Goal: Transaction & Acquisition: Purchase product/service

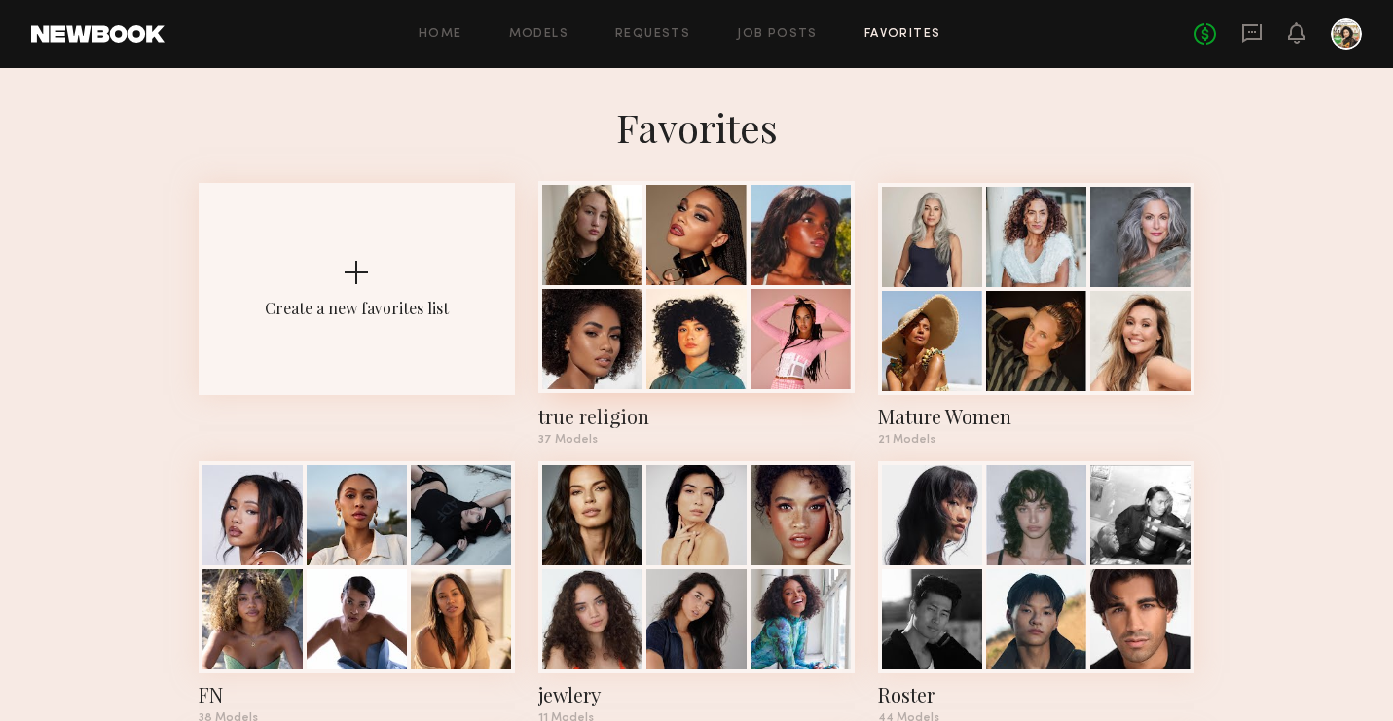
click at [764, 265] on div at bounding box center [801, 235] width 100 height 100
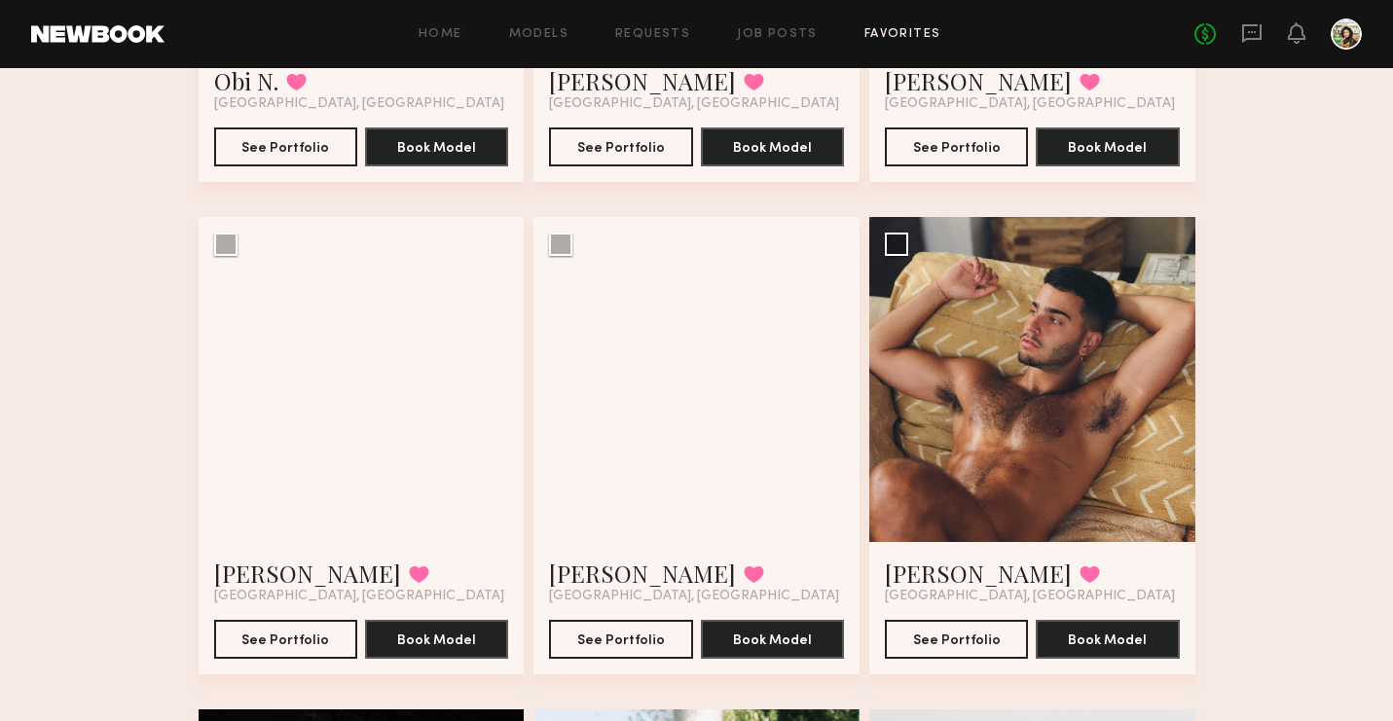
scroll to position [1874, 0]
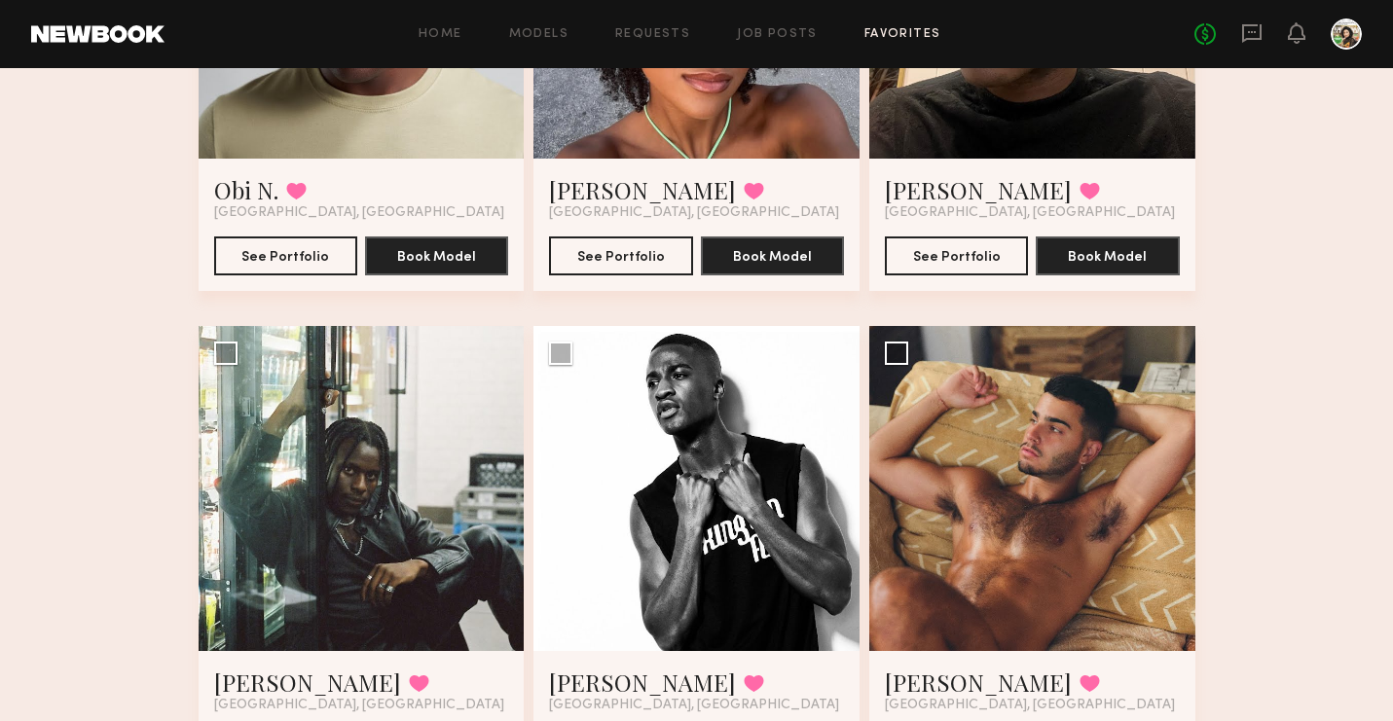
click at [1245, 44] on link at bounding box center [1251, 34] width 21 height 24
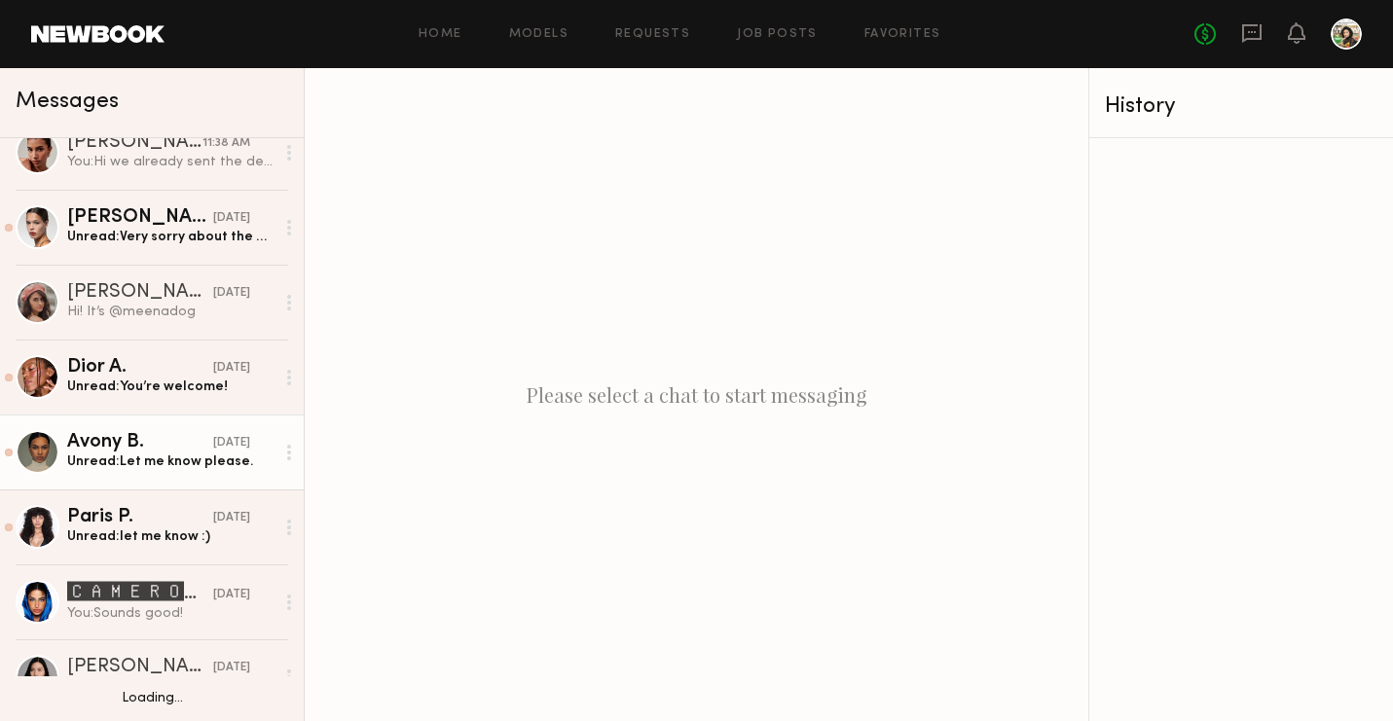
scroll to position [182, 0]
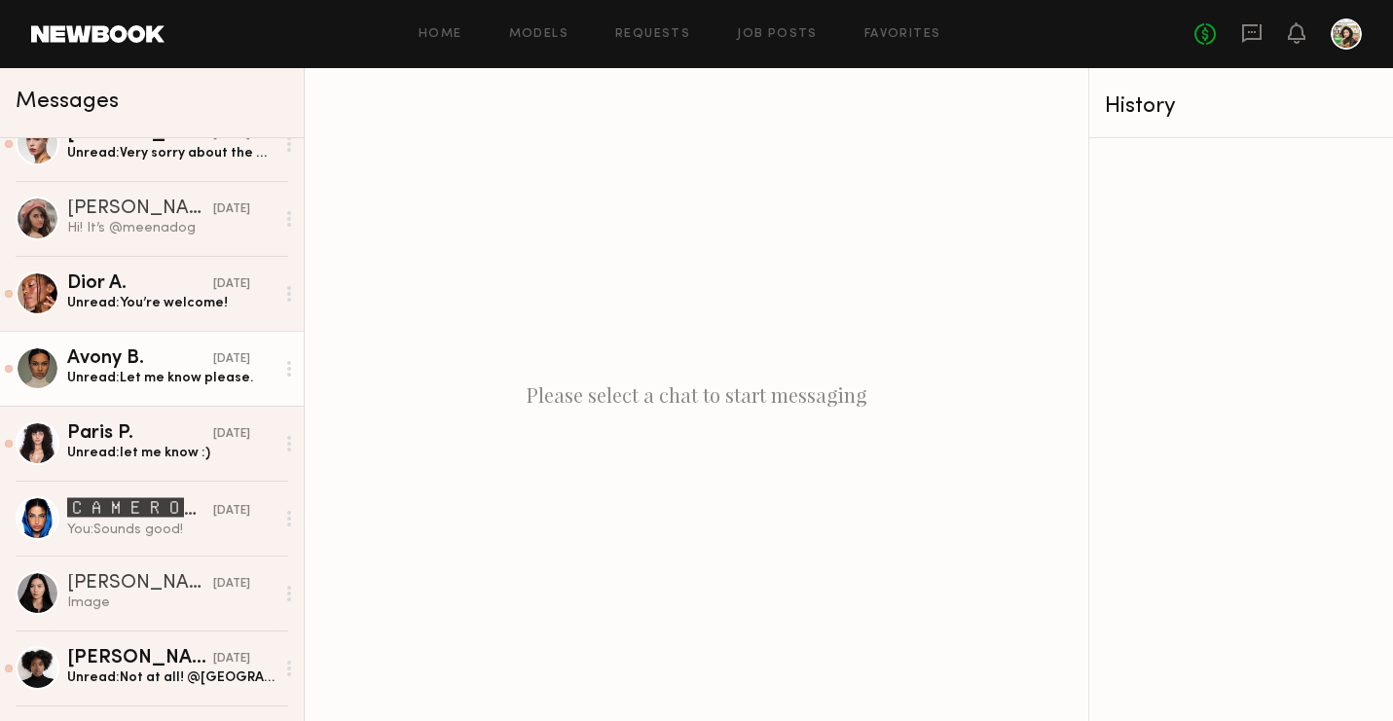
click at [140, 552] on link "🅲🅰🅼🅴🆁🅾🅽 🆂. [DATE] You: Sounds good!" at bounding box center [152, 518] width 304 height 75
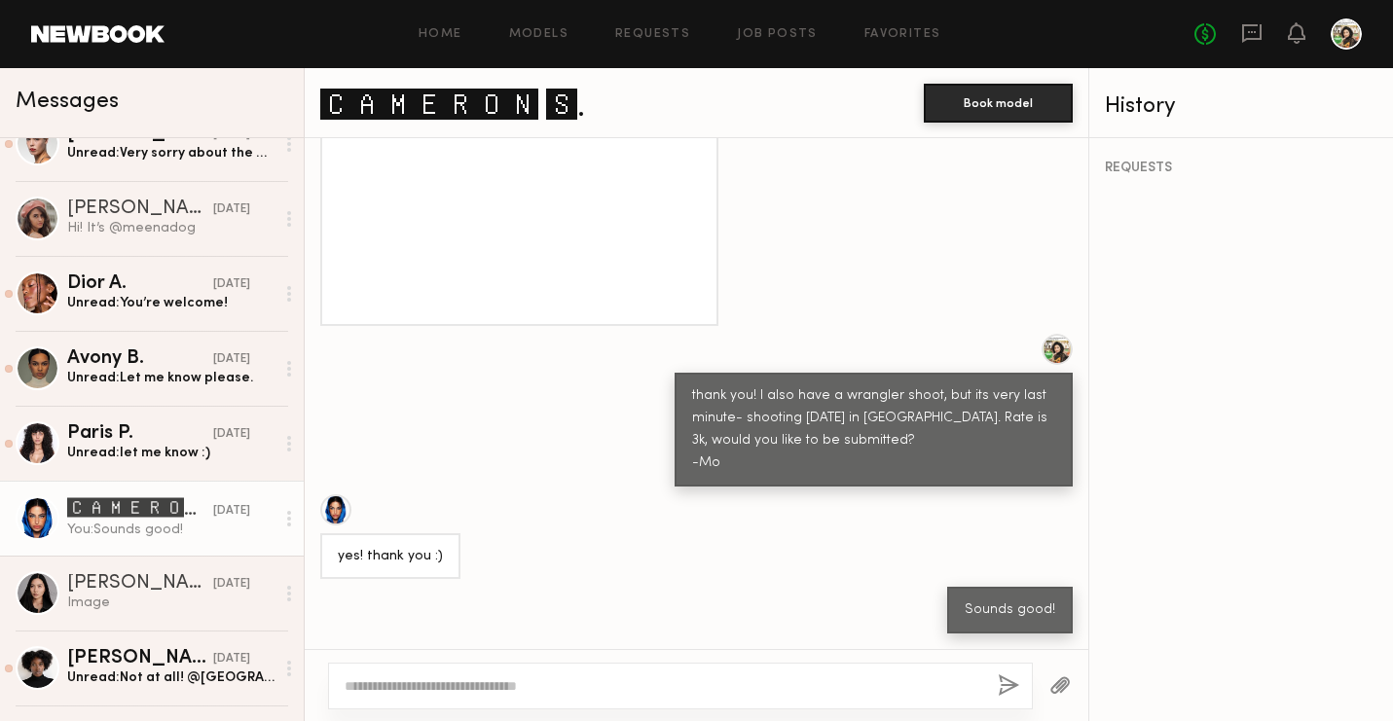
scroll to position [1500, 0]
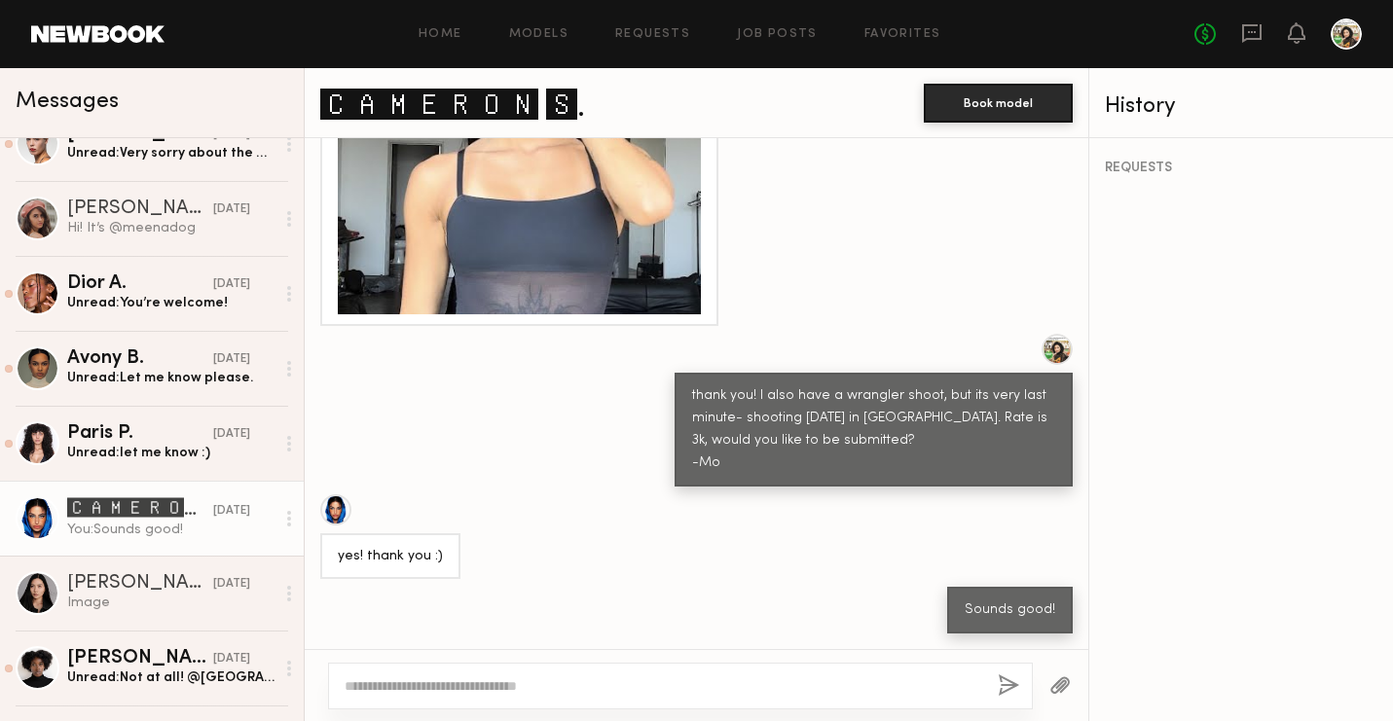
click at [501, 114] on link "🅲🅰🅼🅴🆁🅾🅽 🆂." at bounding box center [452, 103] width 265 height 42
click at [561, 25] on div "Home Models Requests Job Posts Favorites Sign Out No fees up to $5,000" at bounding box center [764, 33] width 1198 height 31
click at [533, 28] on link "Models" at bounding box center [538, 34] width 59 height 13
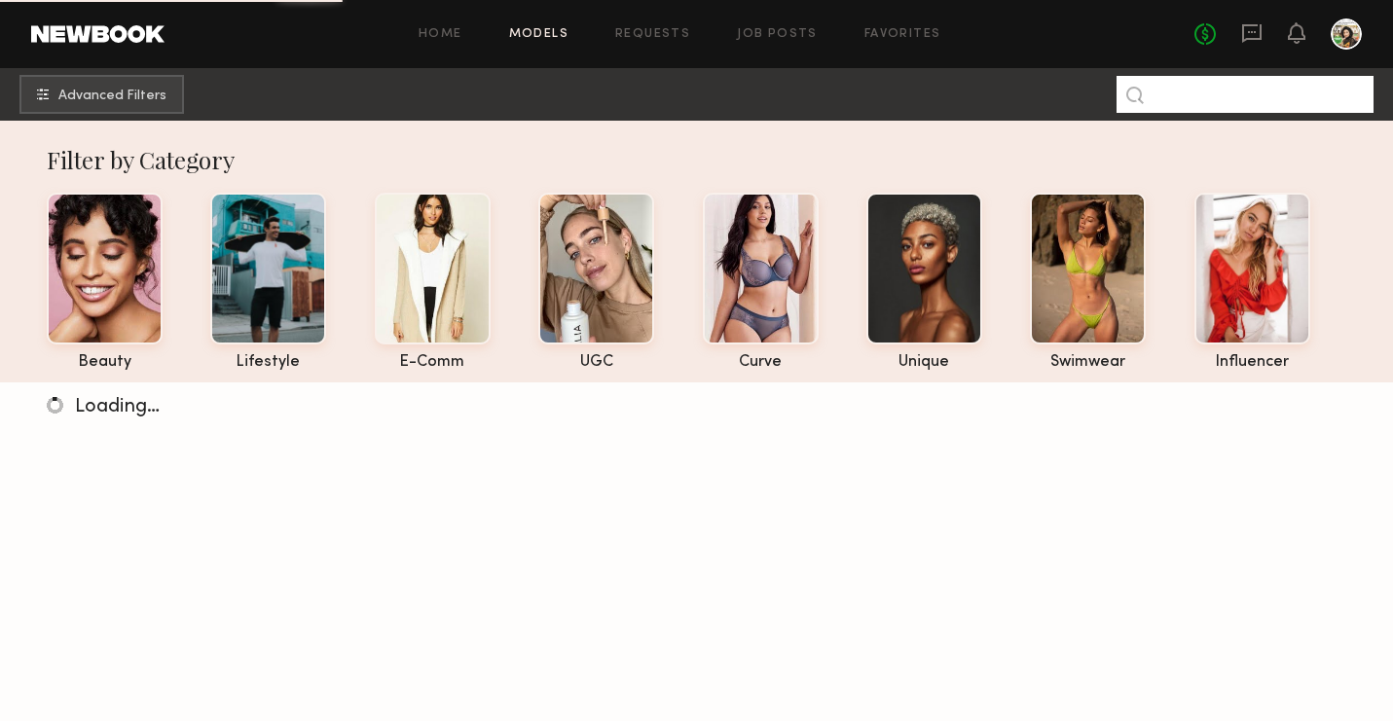
click at [1189, 90] on input at bounding box center [1245, 94] width 257 height 37
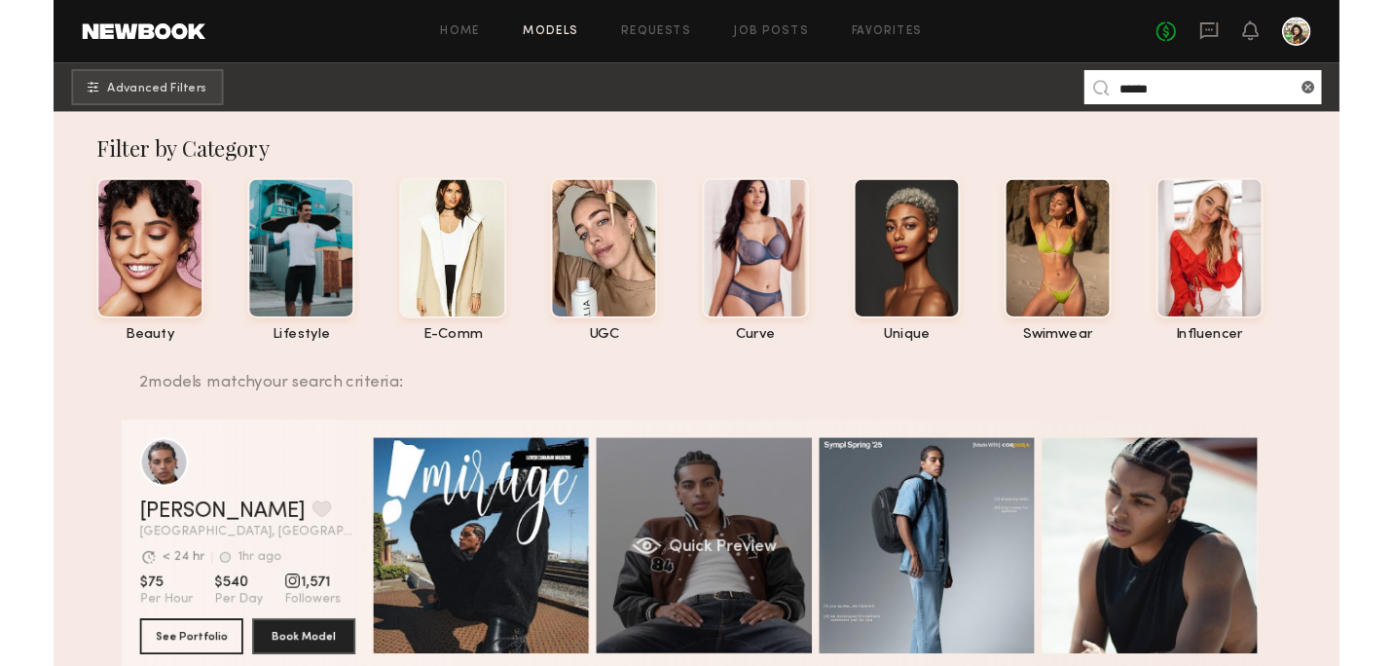
scroll to position [212, 0]
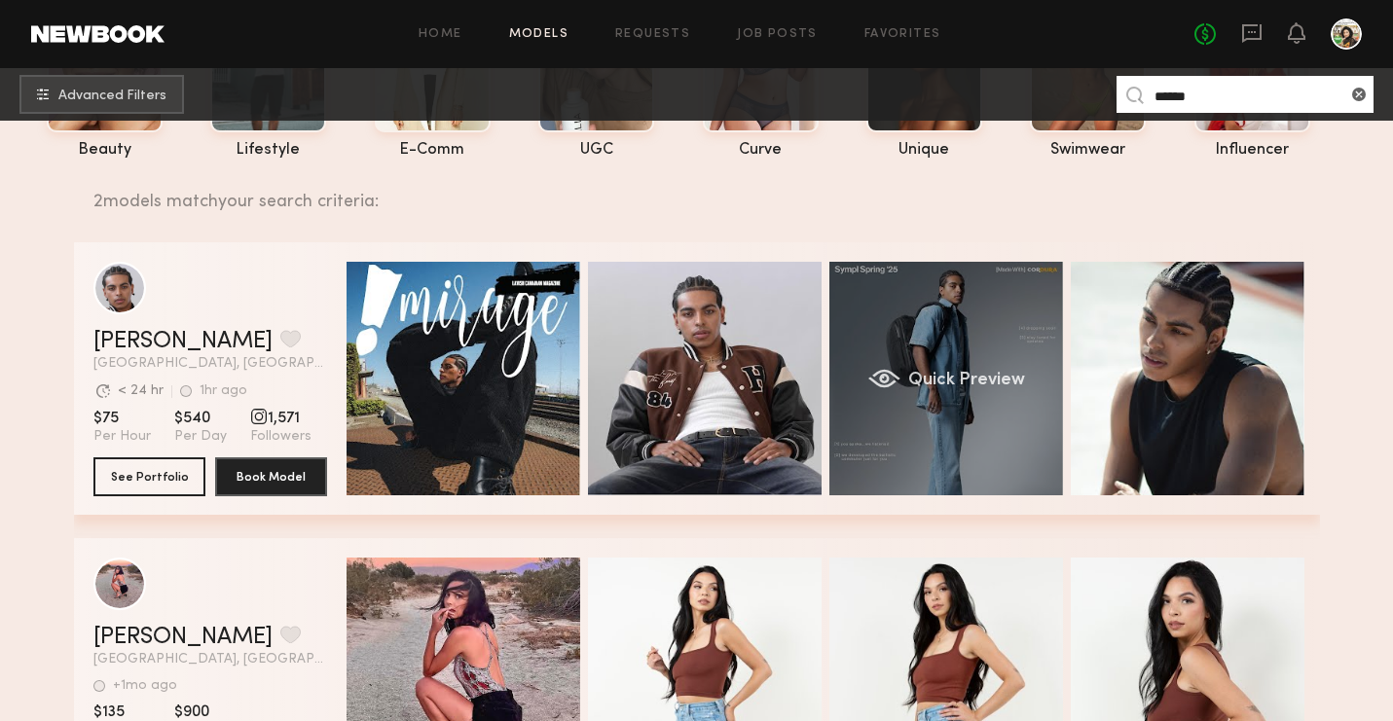
click at [969, 374] on span "Quick Preview" at bounding box center [965, 381] width 117 height 18
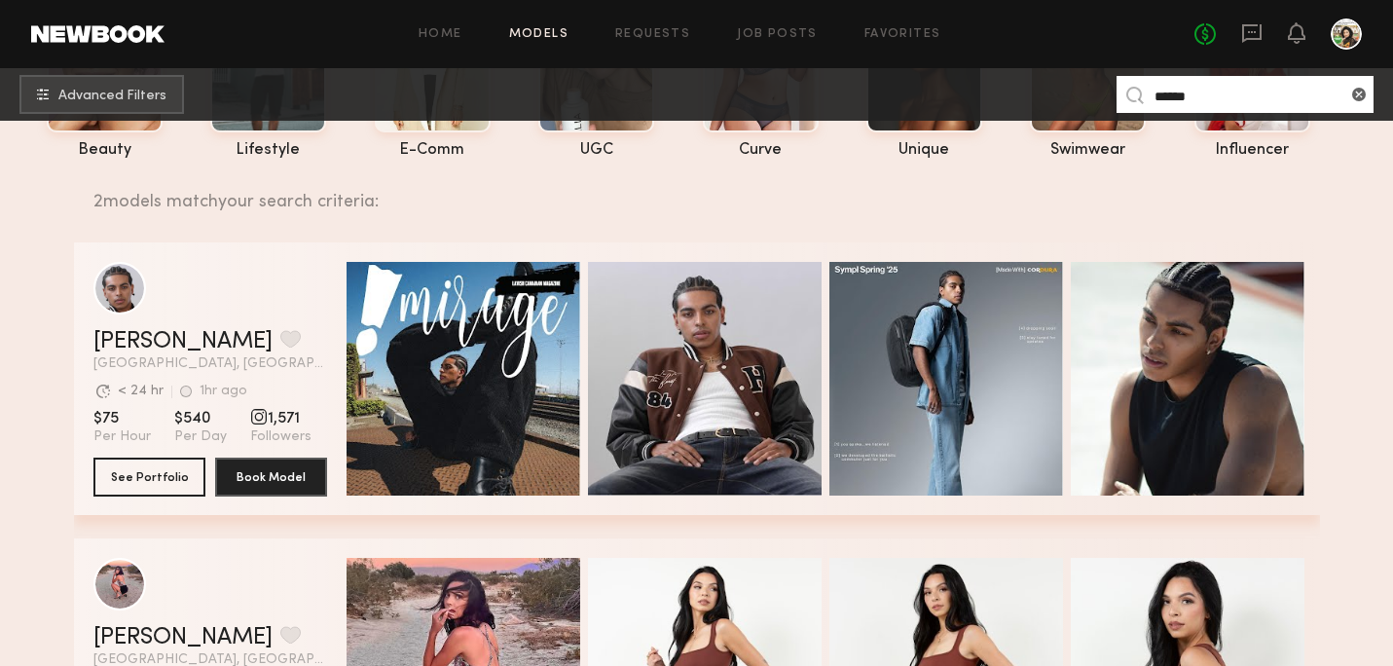
click at [1187, 97] on input "******" at bounding box center [1245, 94] width 257 height 37
type input "********"
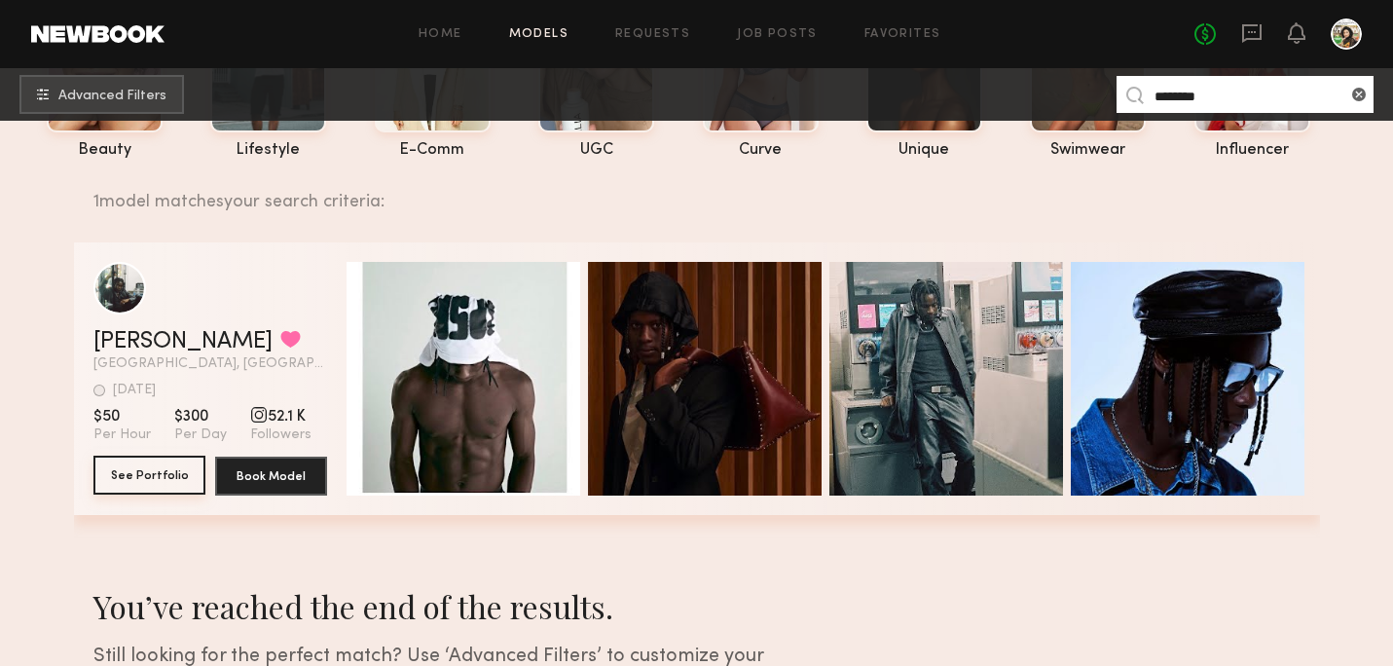
click at [134, 490] on button "See Portfolio" at bounding box center [149, 475] width 112 height 39
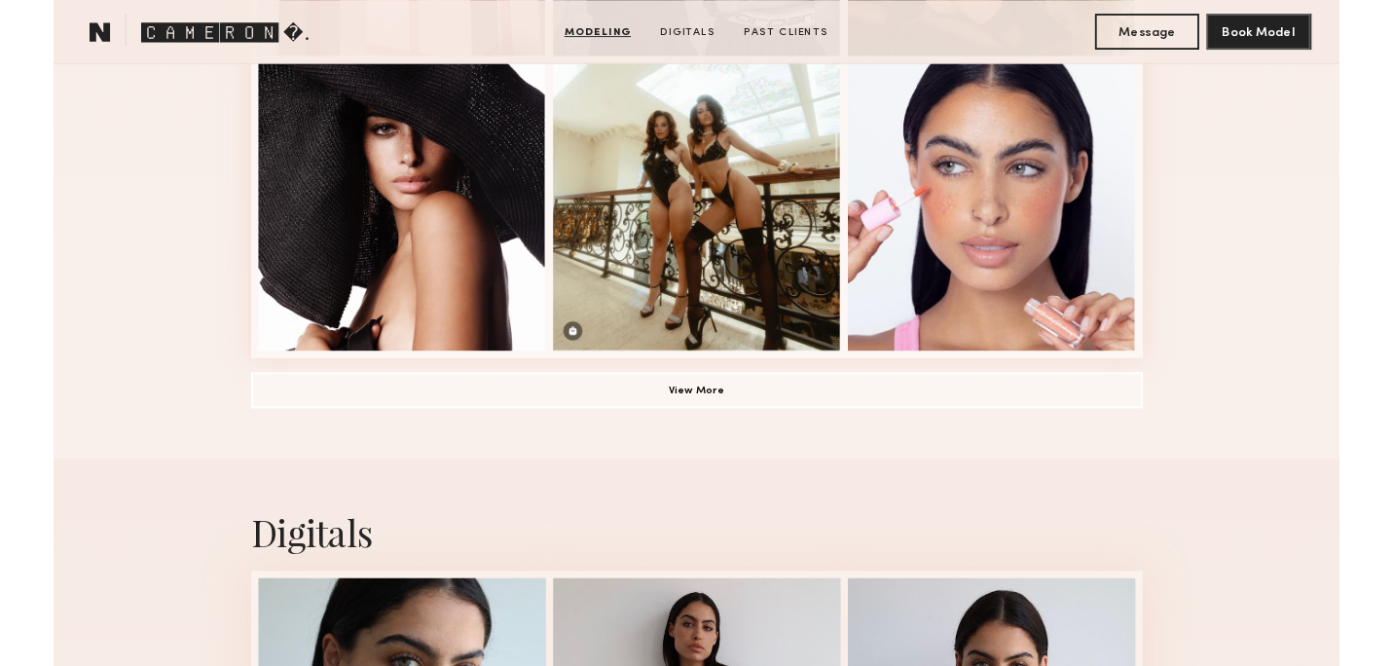
scroll to position [1462, 0]
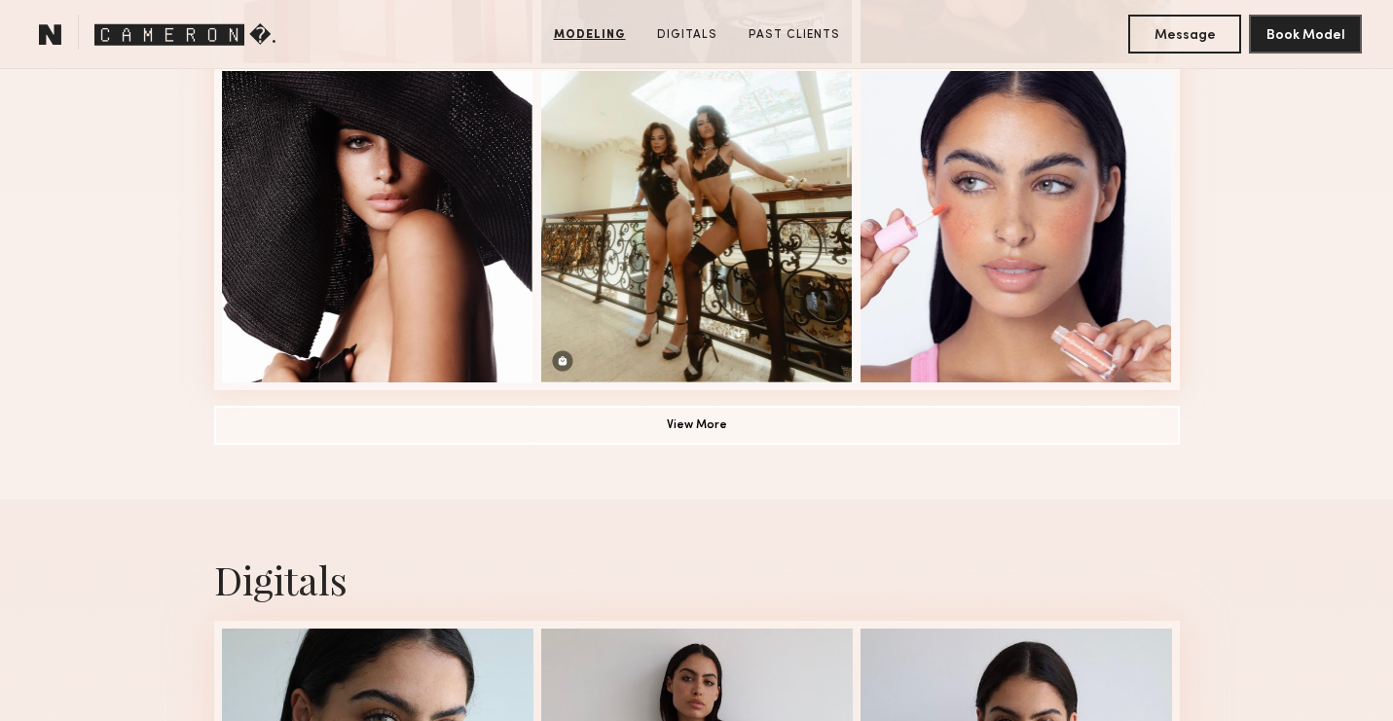
click at [981, 273] on div at bounding box center [1017, 227] width 312 height 312
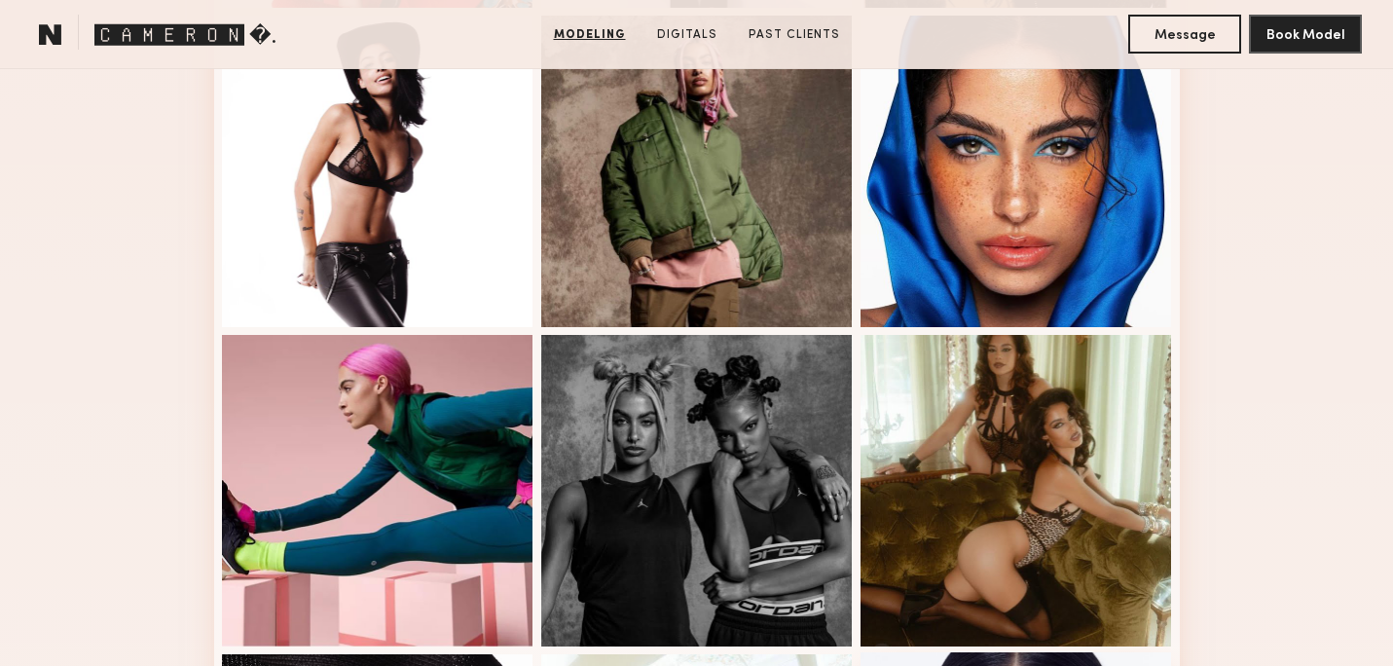
scroll to position [0, 0]
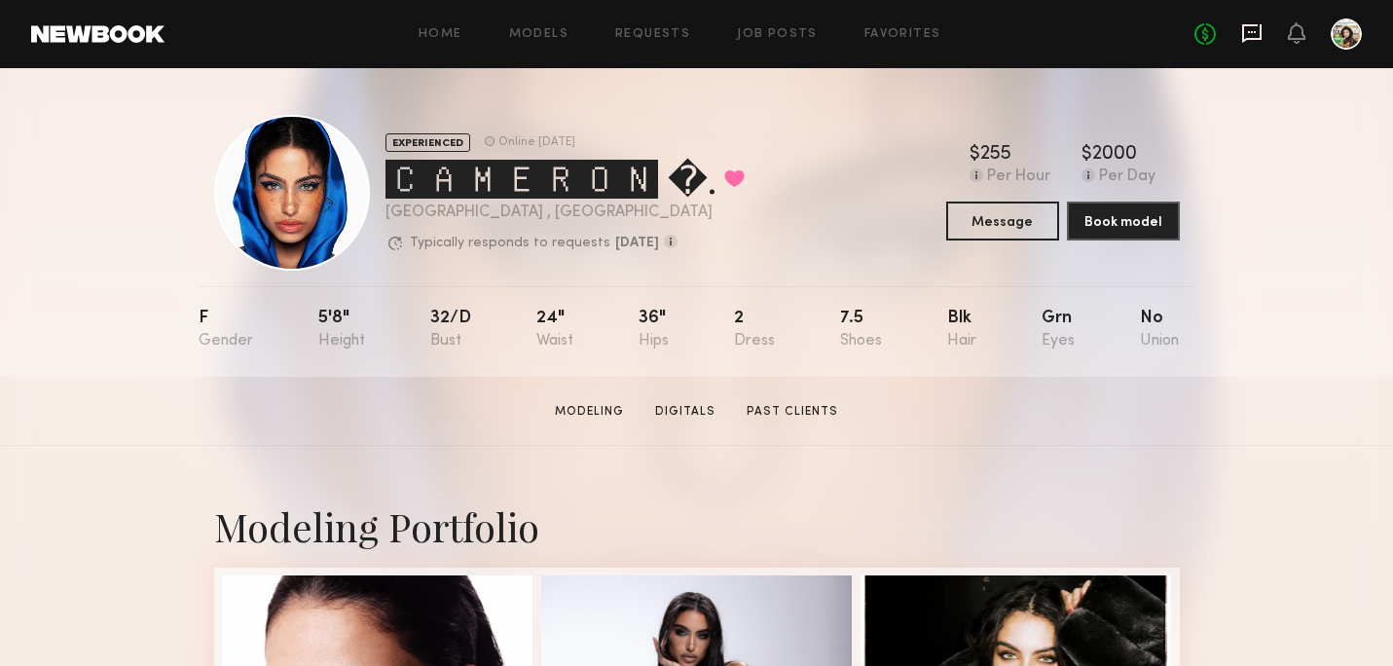
click at [1252, 43] on icon at bounding box center [1251, 32] width 21 height 21
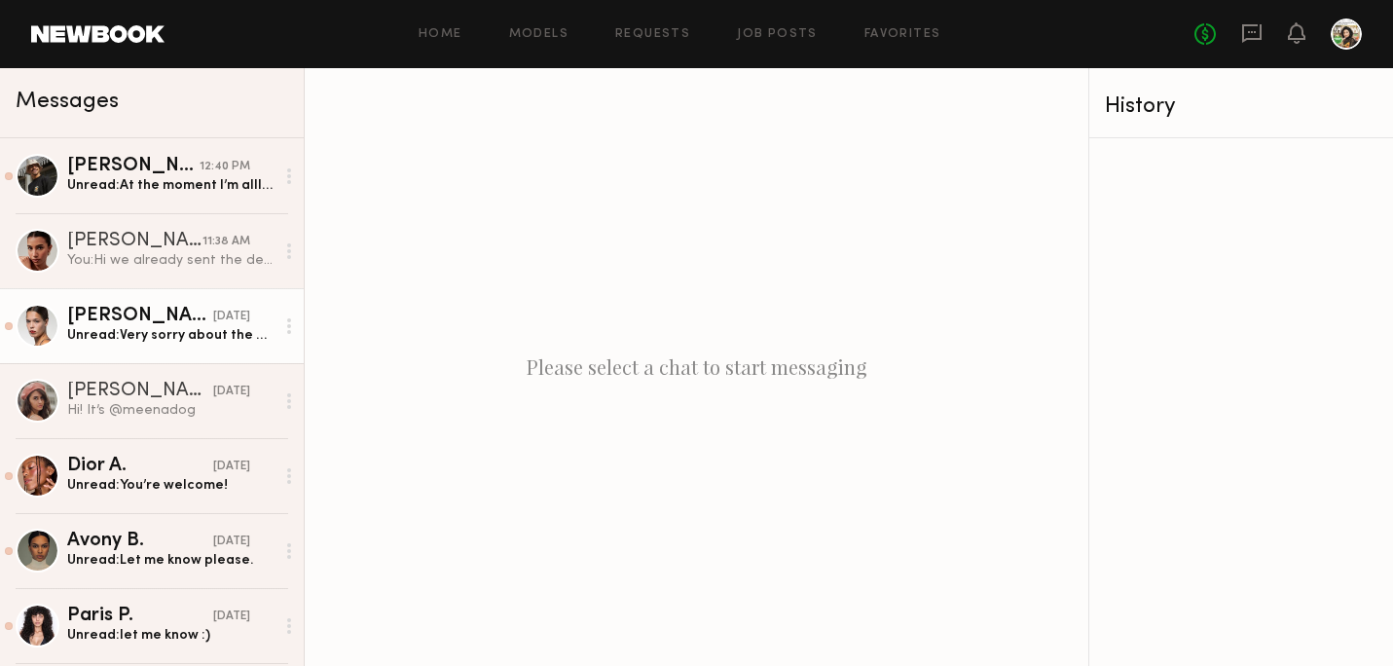
scroll to position [267, 0]
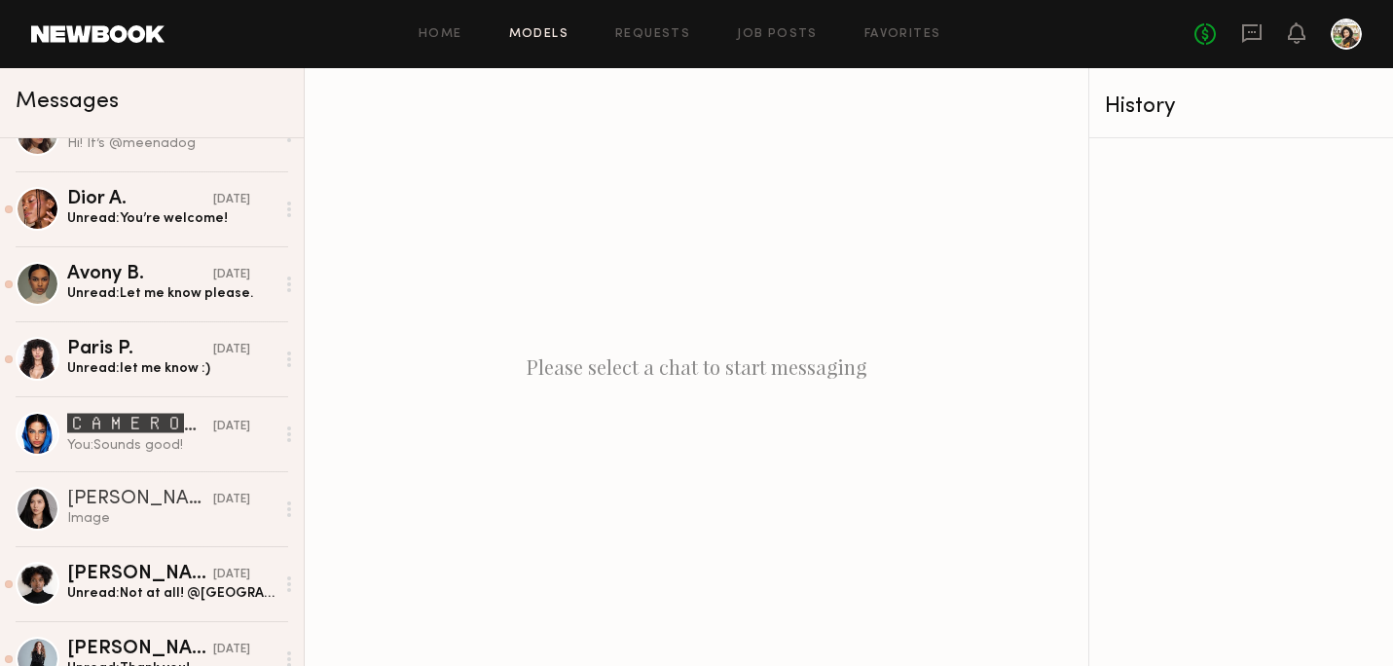
click at [529, 35] on link "Models" at bounding box center [538, 34] width 59 height 13
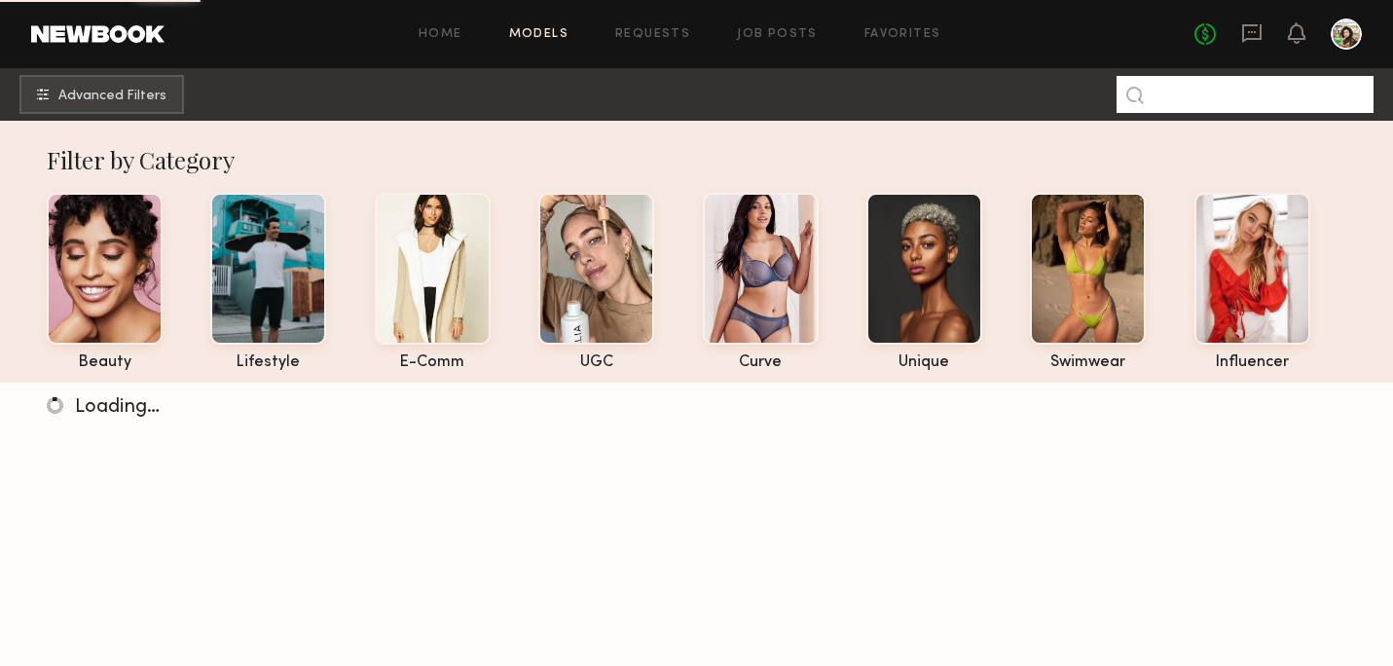
click at [1225, 95] on input at bounding box center [1245, 94] width 257 height 37
type input "*********"
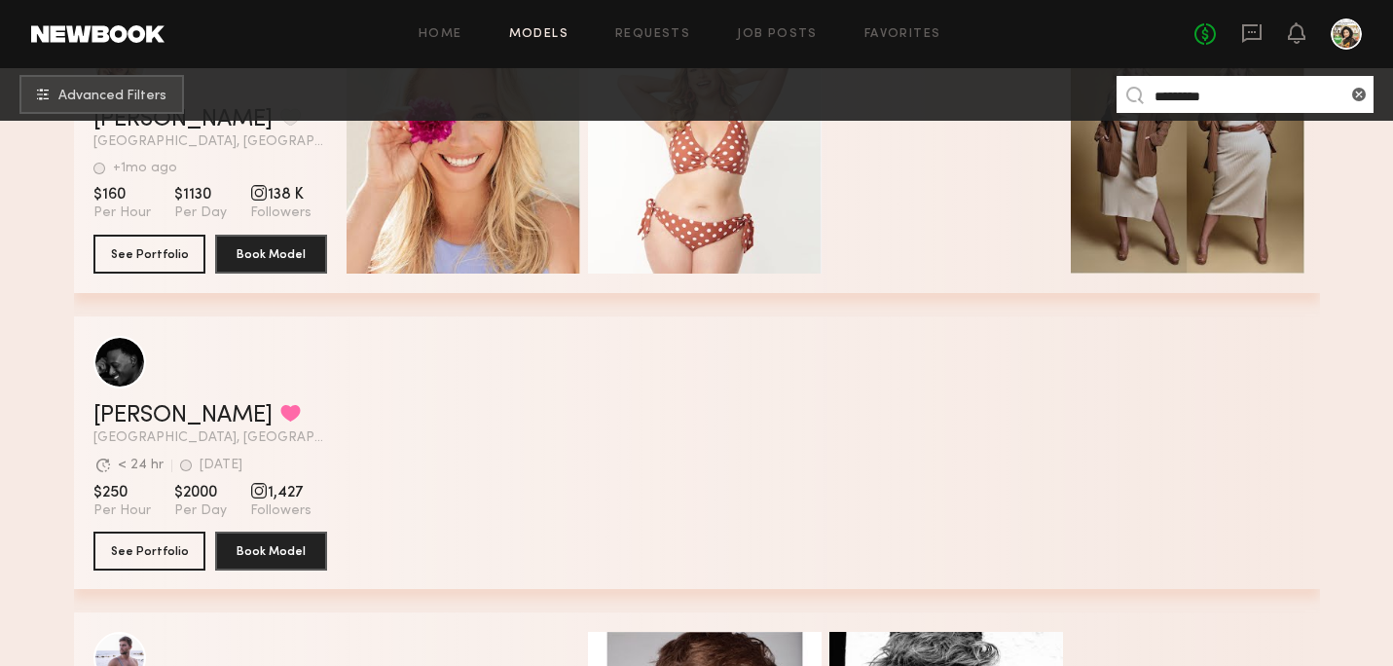
scroll to position [563, 0]
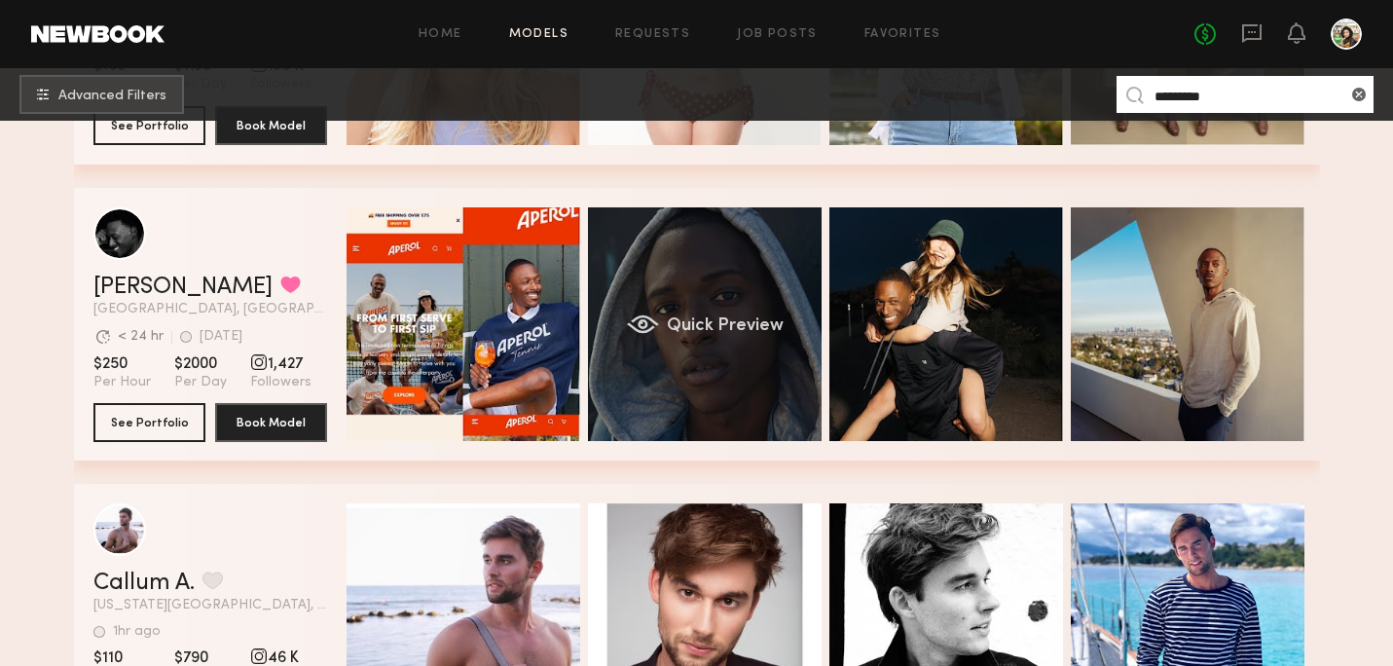
click at [684, 319] on span "Quick Preview" at bounding box center [724, 326] width 117 height 18
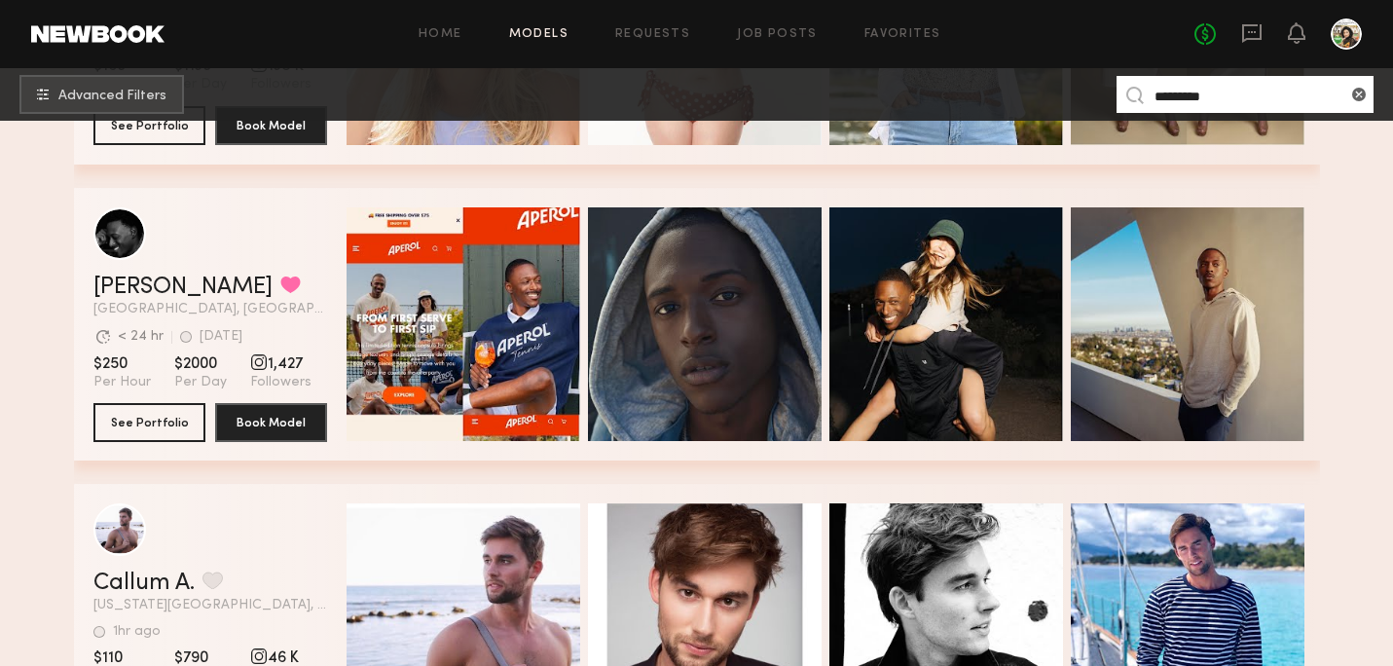
scroll to position [573, 0]
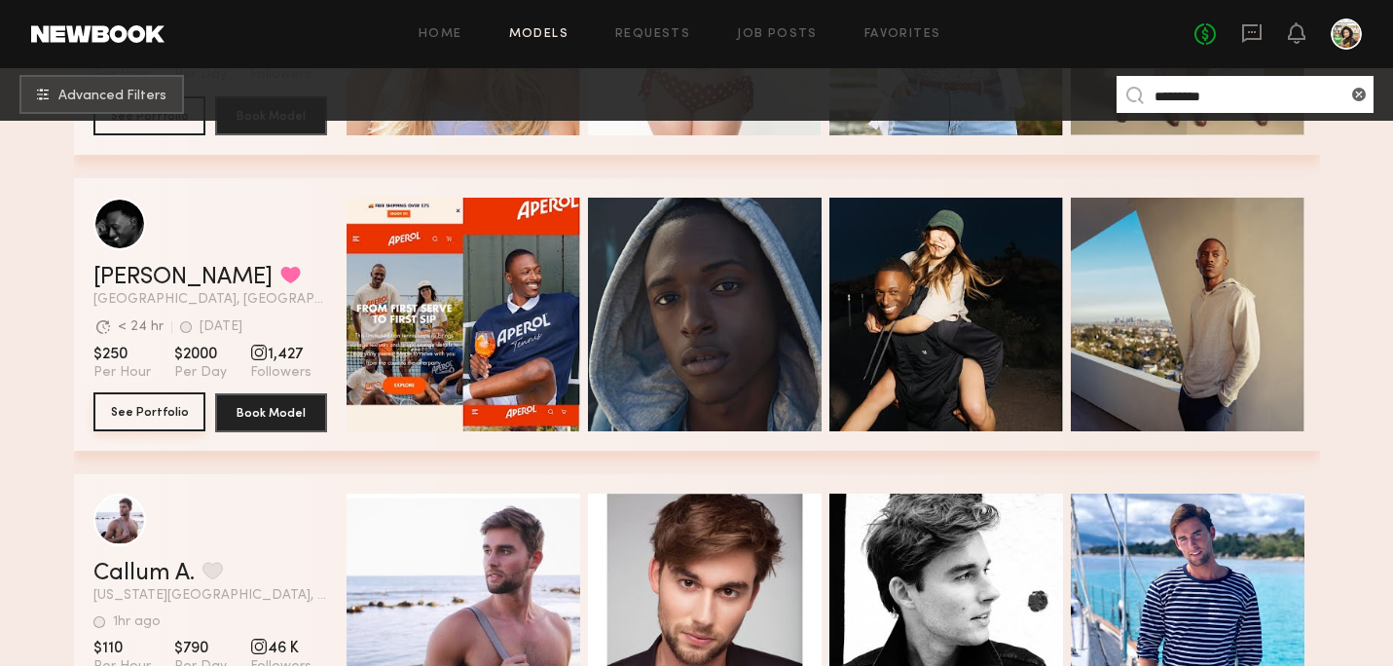
click at [152, 417] on button "See Portfolio" at bounding box center [149, 411] width 112 height 39
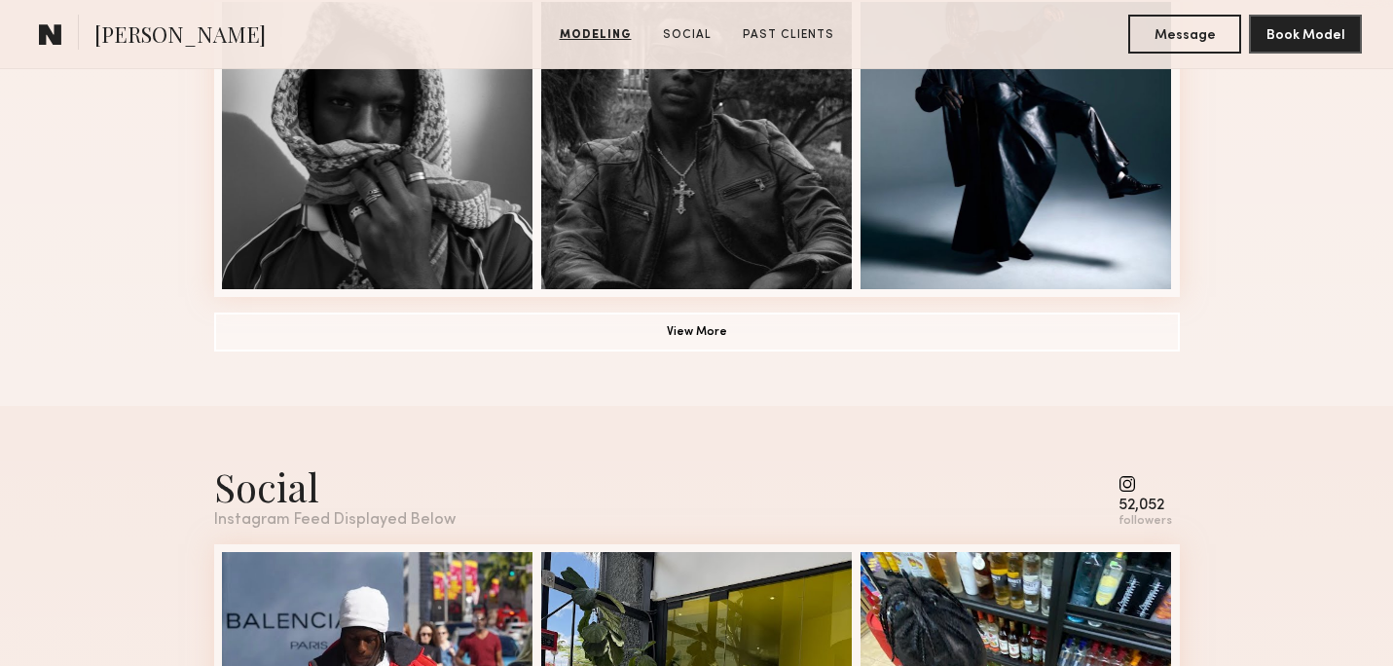
scroll to position [1558, 0]
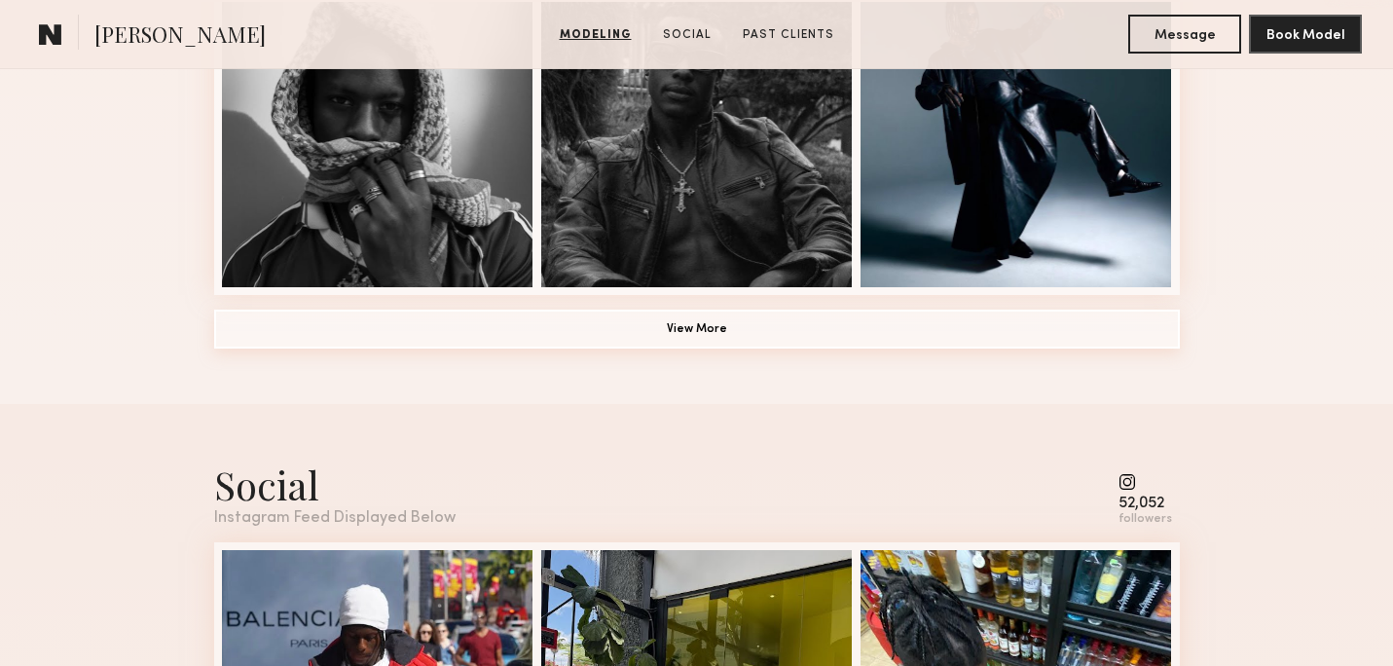
click at [944, 331] on button "View More" at bounding box center [697, 329] width 966 height 39
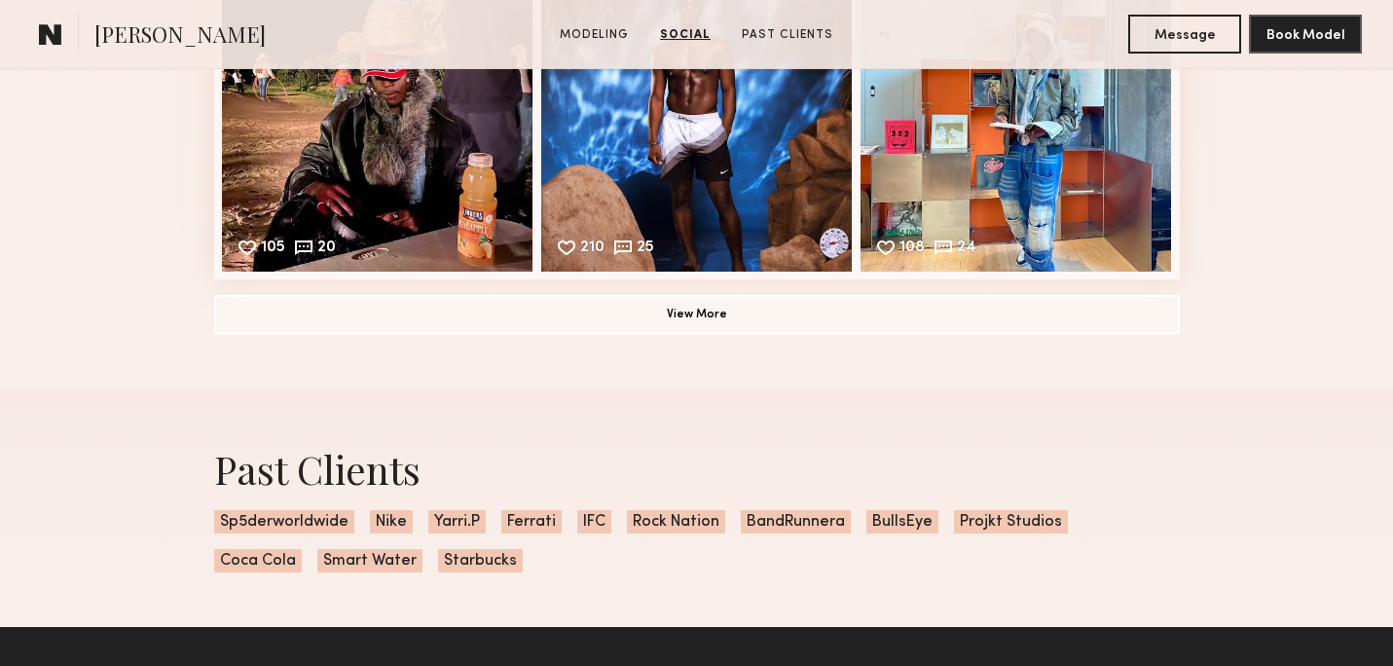
scroll to position [3697, 0]
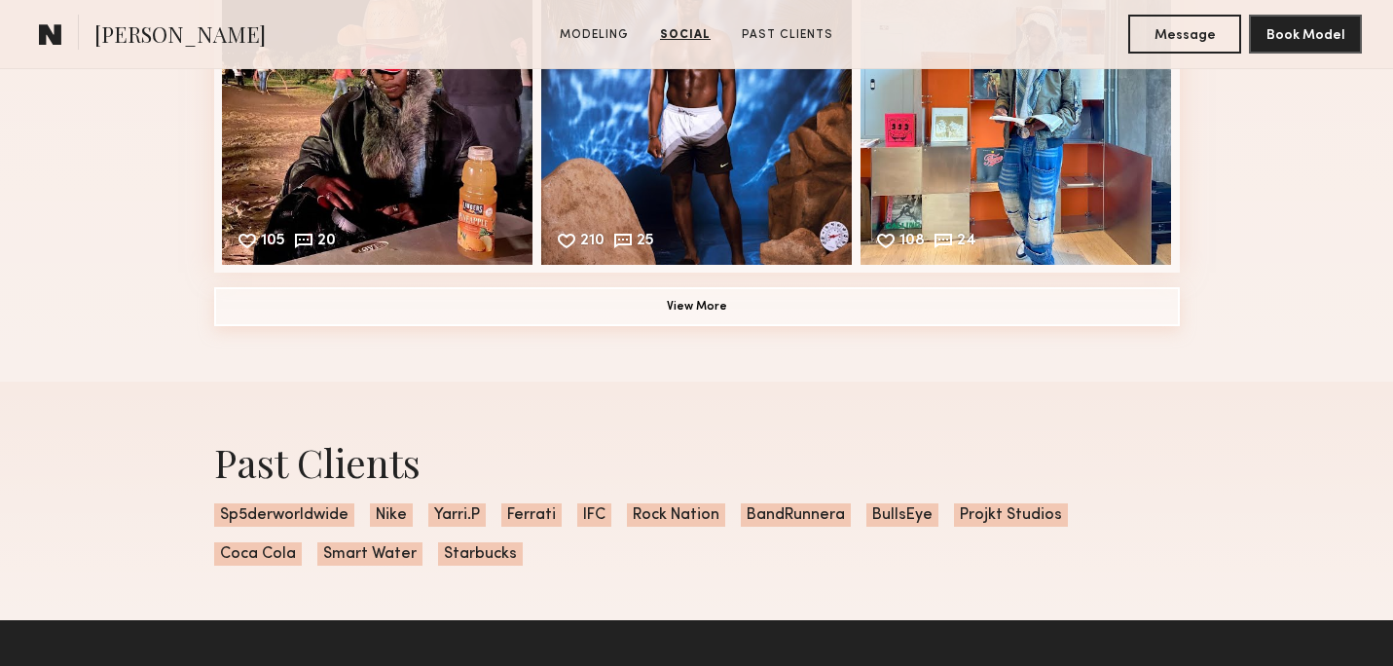
click at [688, 305] on button "View More" at bounding box center [697, 306] width 966 height 39
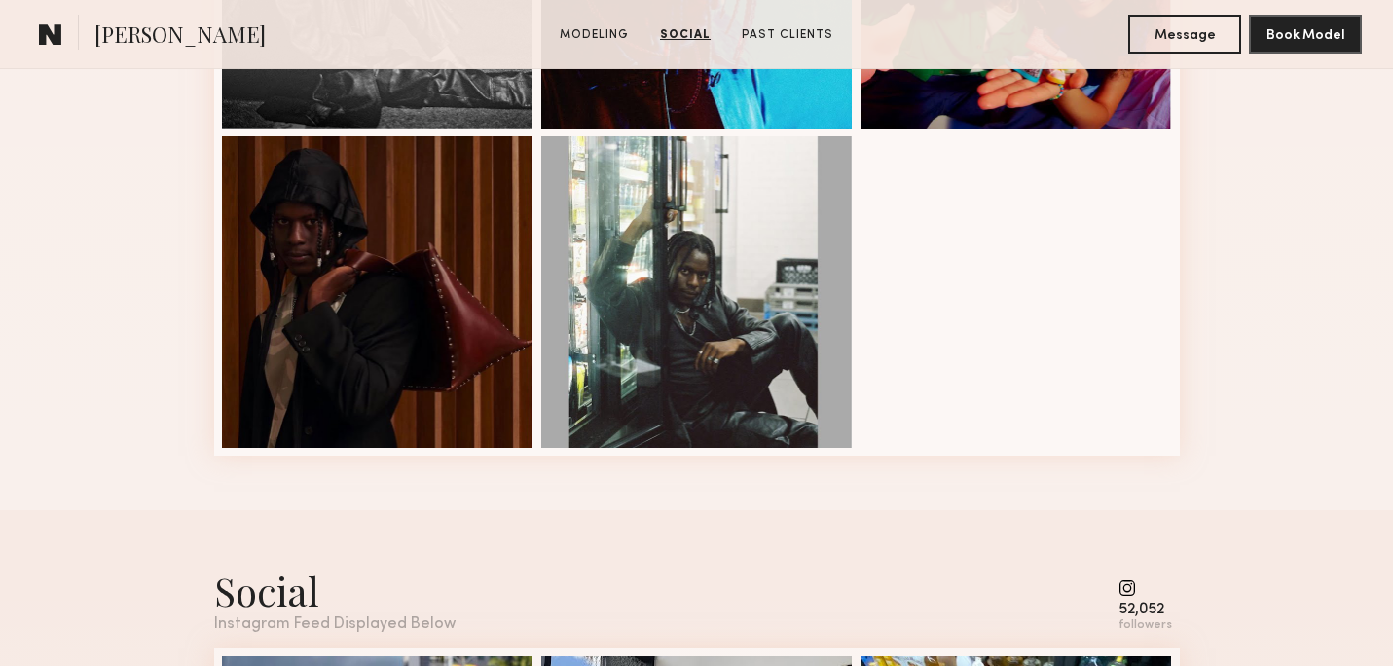
scroll to position [2398, 0]
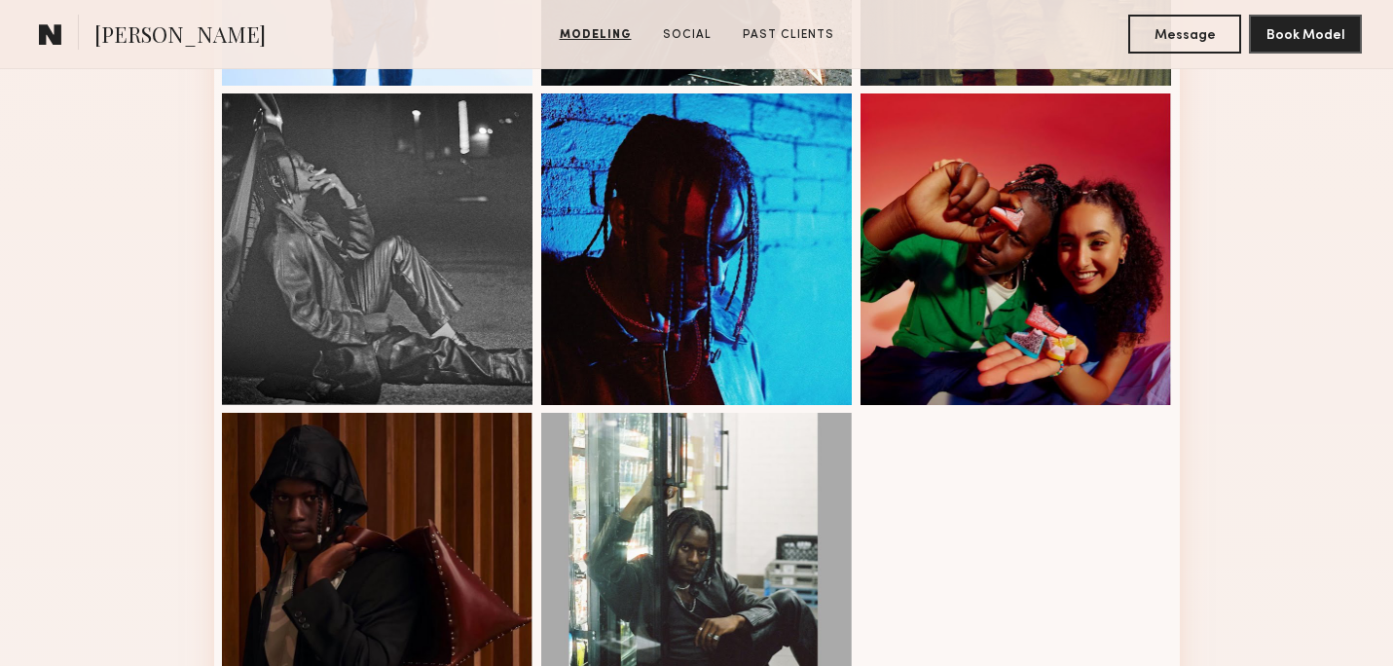
click at [642, 425] on div at bounding box center [697, 569] width 312 height 312
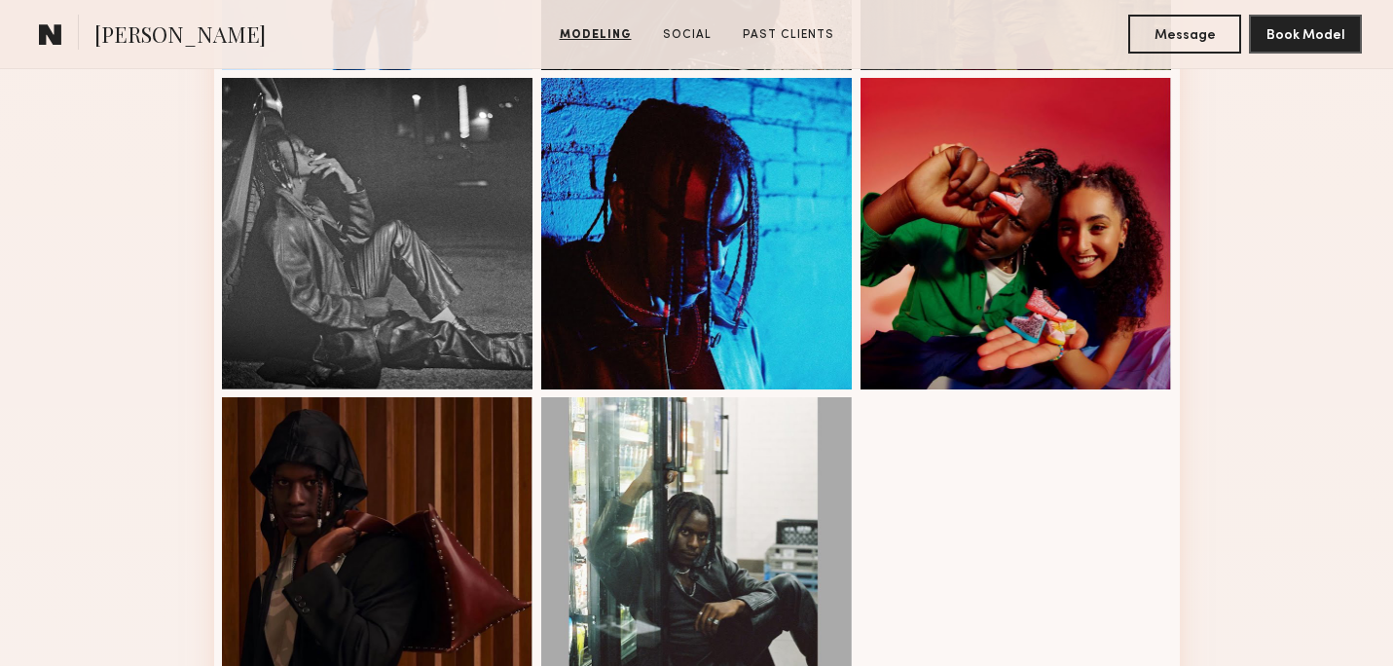
scroll to position [2628, 0]
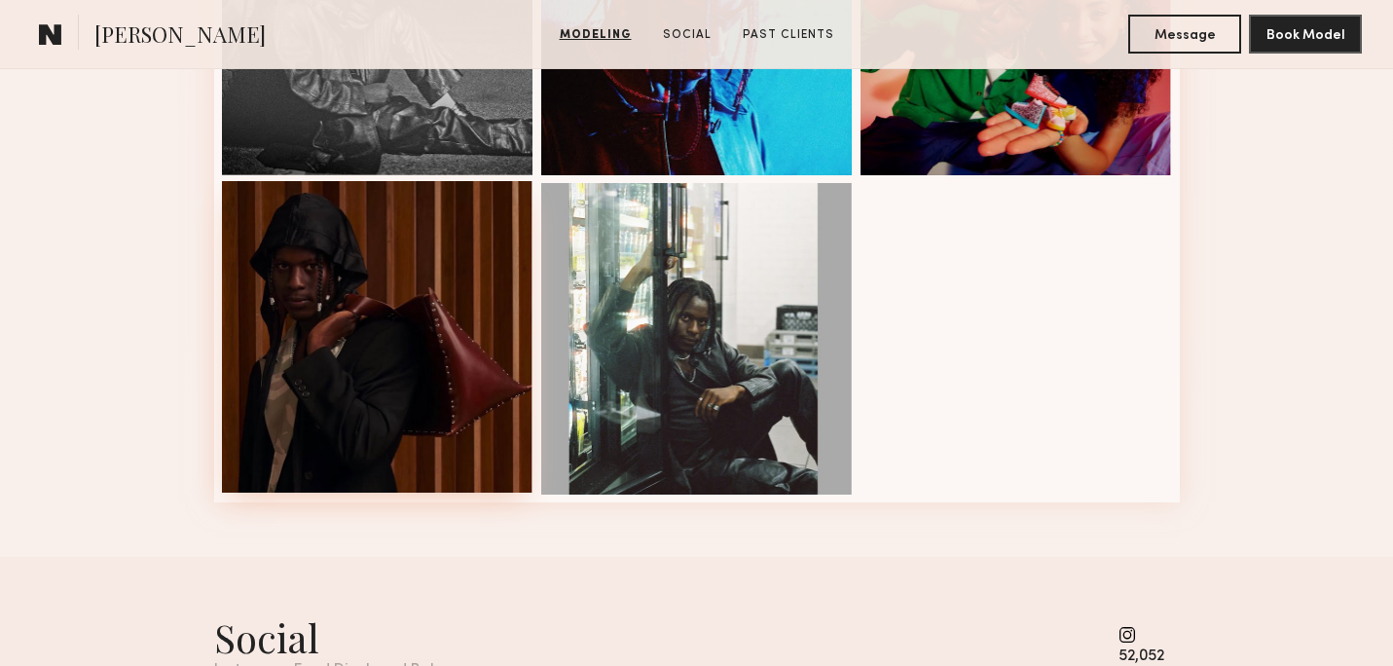
click at [516, 377] on div at bounding box center [378, 337] width 312 height 312
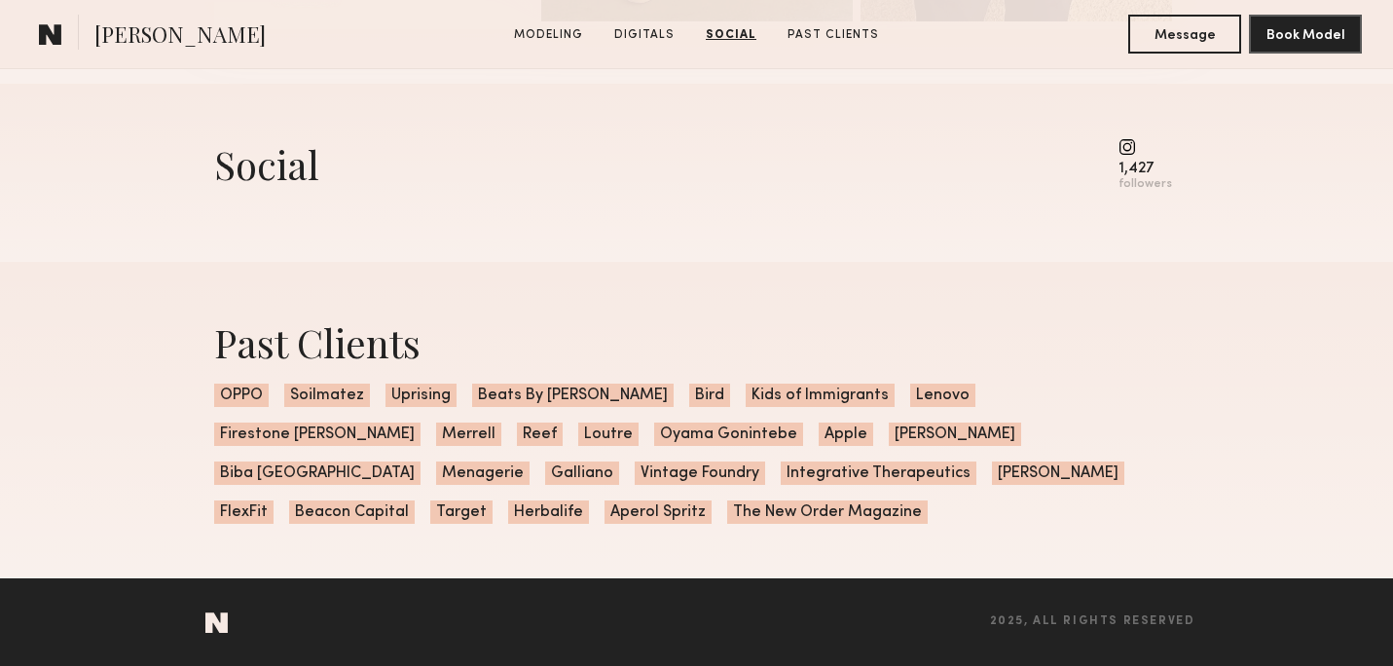
scroll to position [2028, 0]
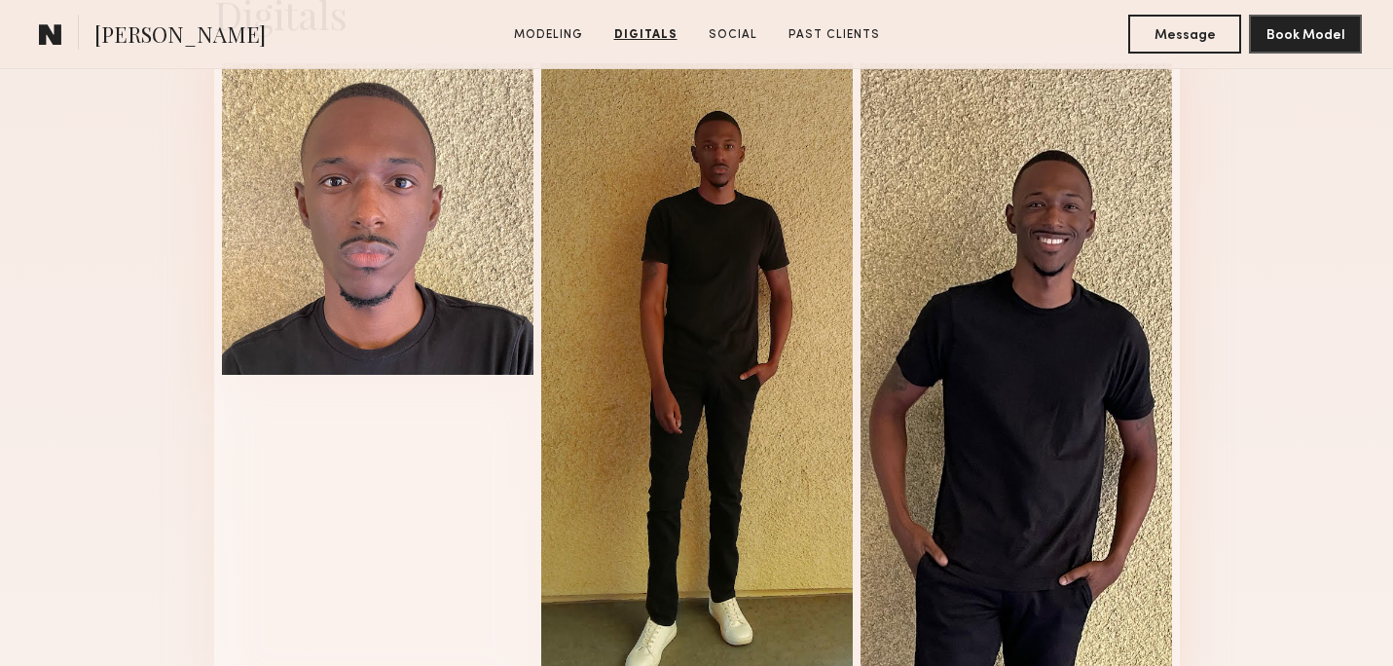
click at [718, 322] on div at bounding box center [697, 378] width 312 height 631
click at [549, 39] on link "Modeling" at bounding box center [548, 35] width 85 height 18
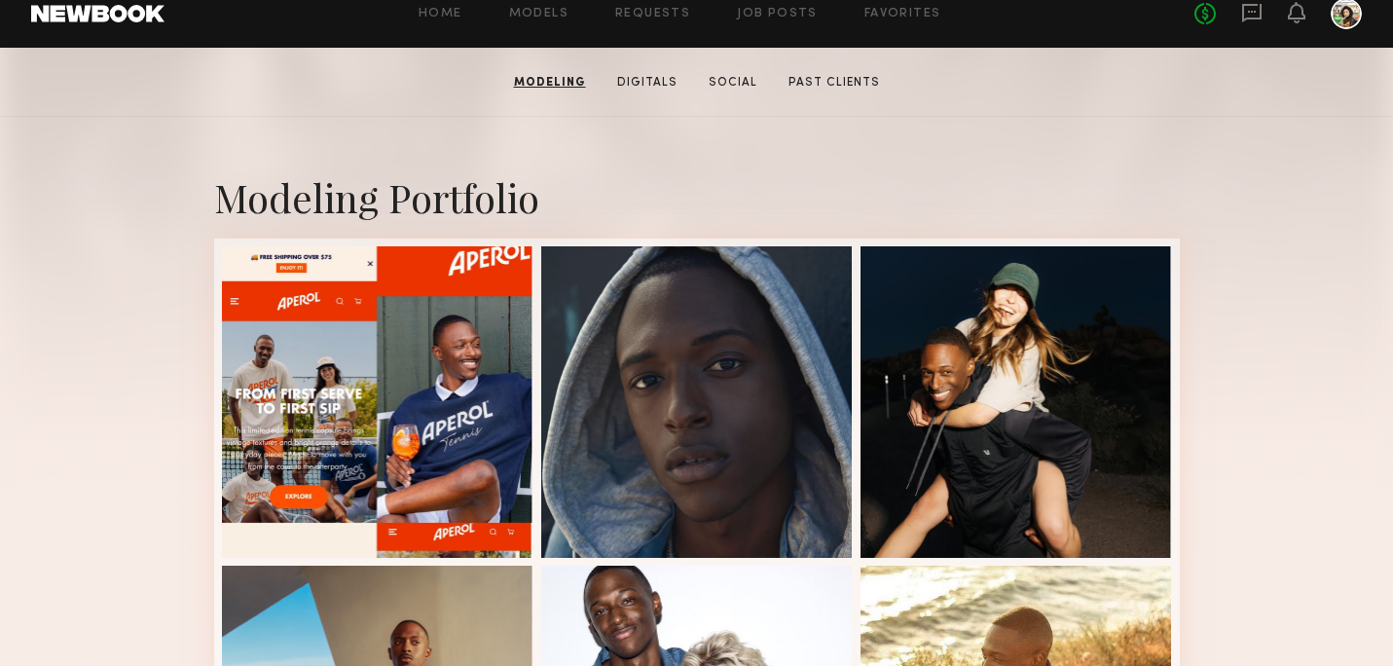
scroll to position [0, 0]
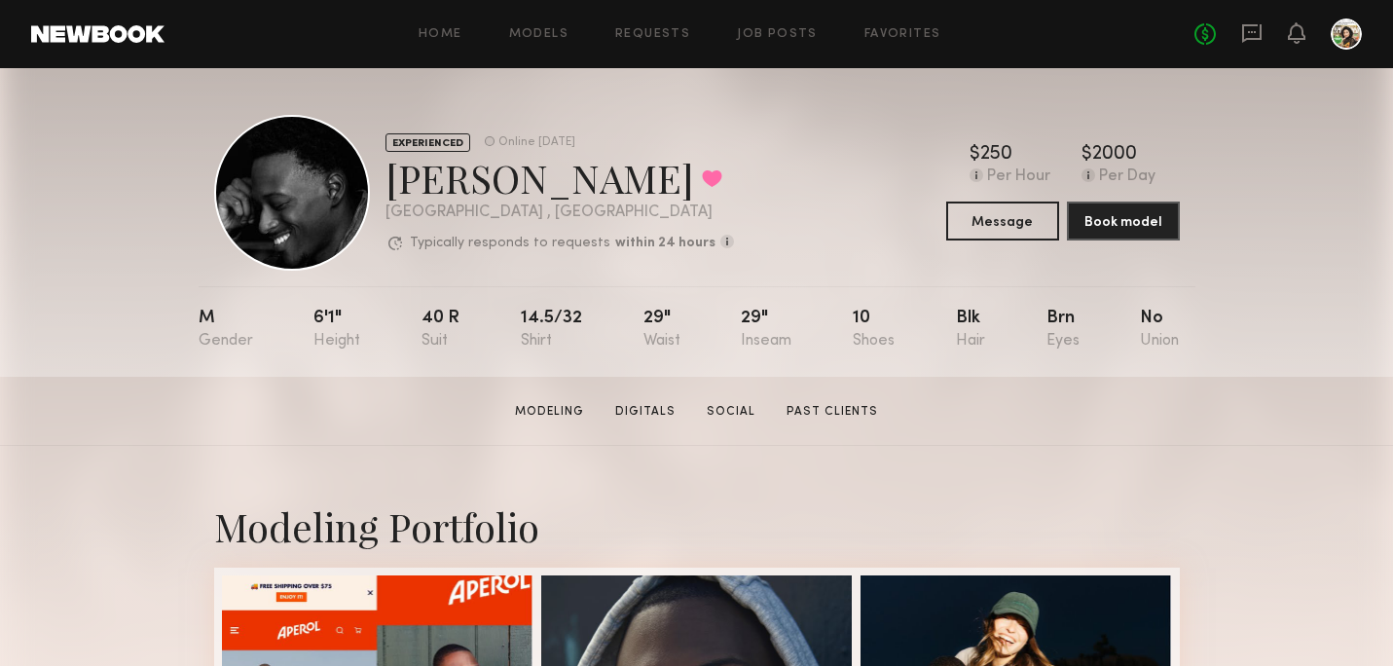
click at [521, 24] on div "Home Models Requests Job Posts Favorites Sign Out No fees up to $5,000" at bounding box center [764, 33] width 1198 height 31
click at [539, 32] on link "Models" at bounding box center [538, 34] width 59 height 13
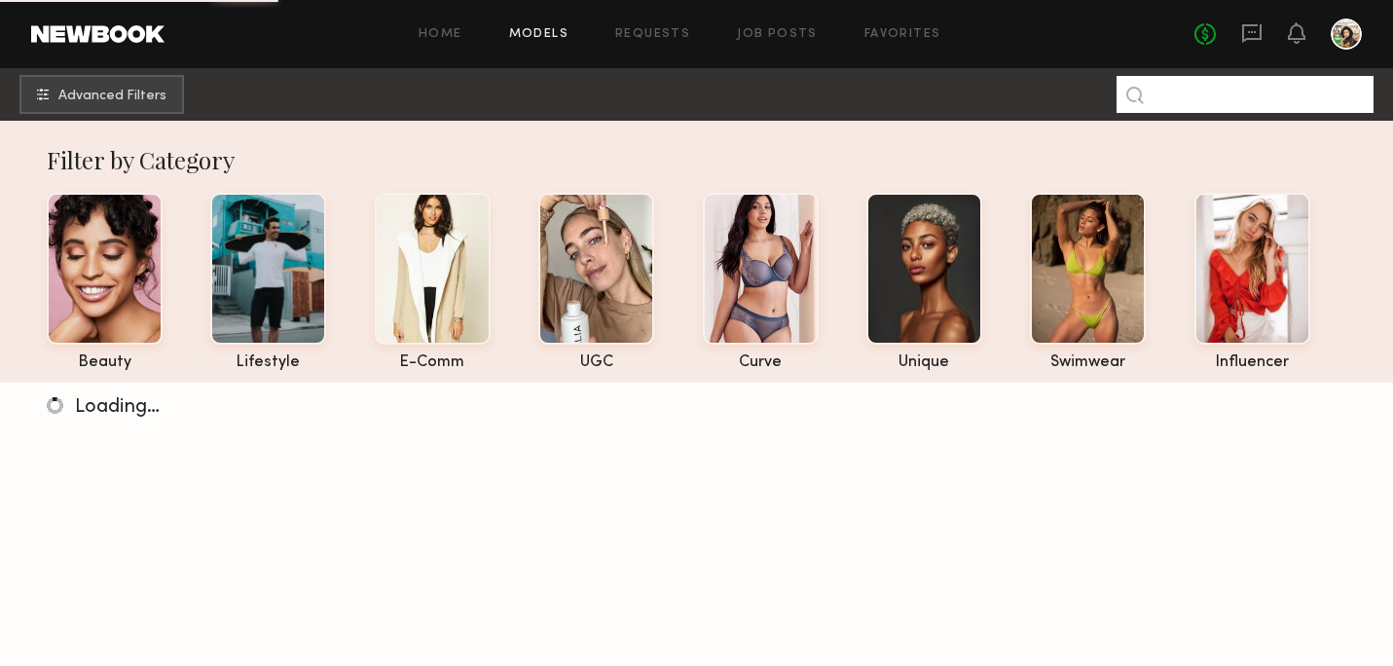
click at [1270, 89] on input at bounding box center [1245, 94] width 257 height 37
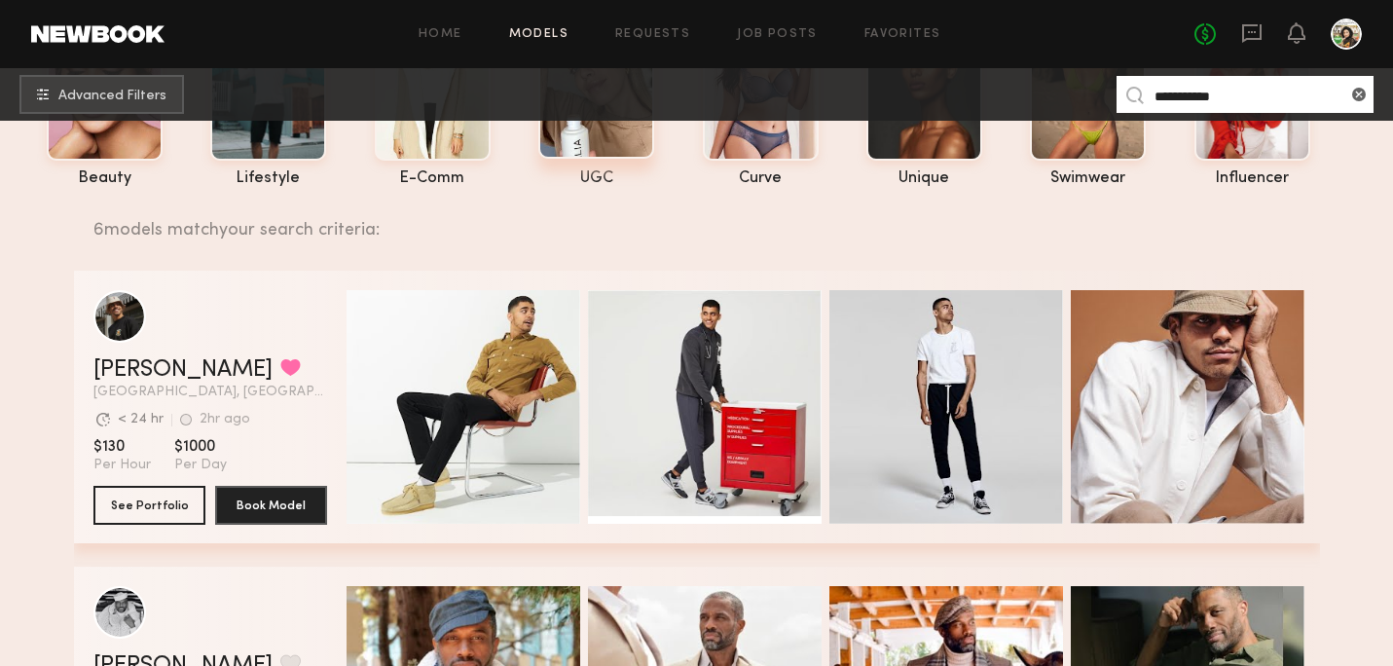
scroll to position [185, 0]
click at [154, 518] on button "See Portfolio" at bounding box center [149, 503] width 112 height 39
click at [1188, 93] on input "**********" at bounding box center [1245, 94] width 257 height 37
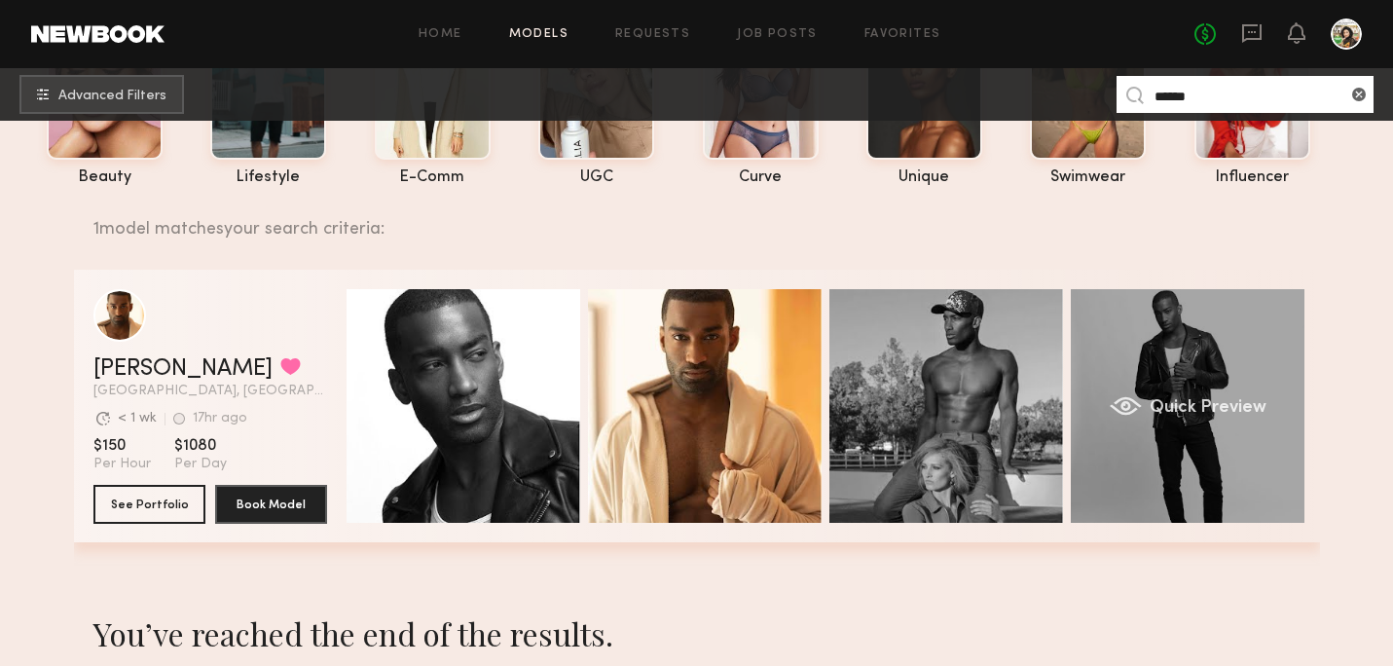
type input "******"
click at [1176, 315] on div "Quick Preview" at bounding box center [1188, 406] width 234 height 234
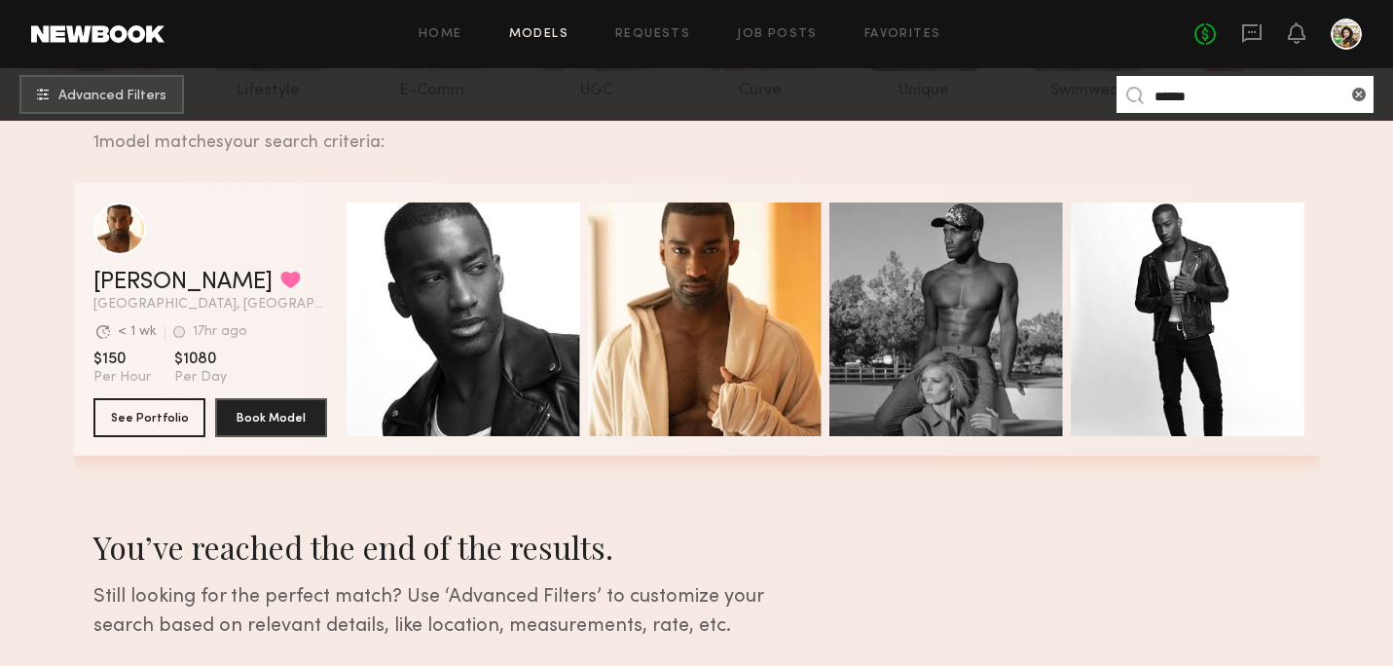
scroll to position [125, 0]
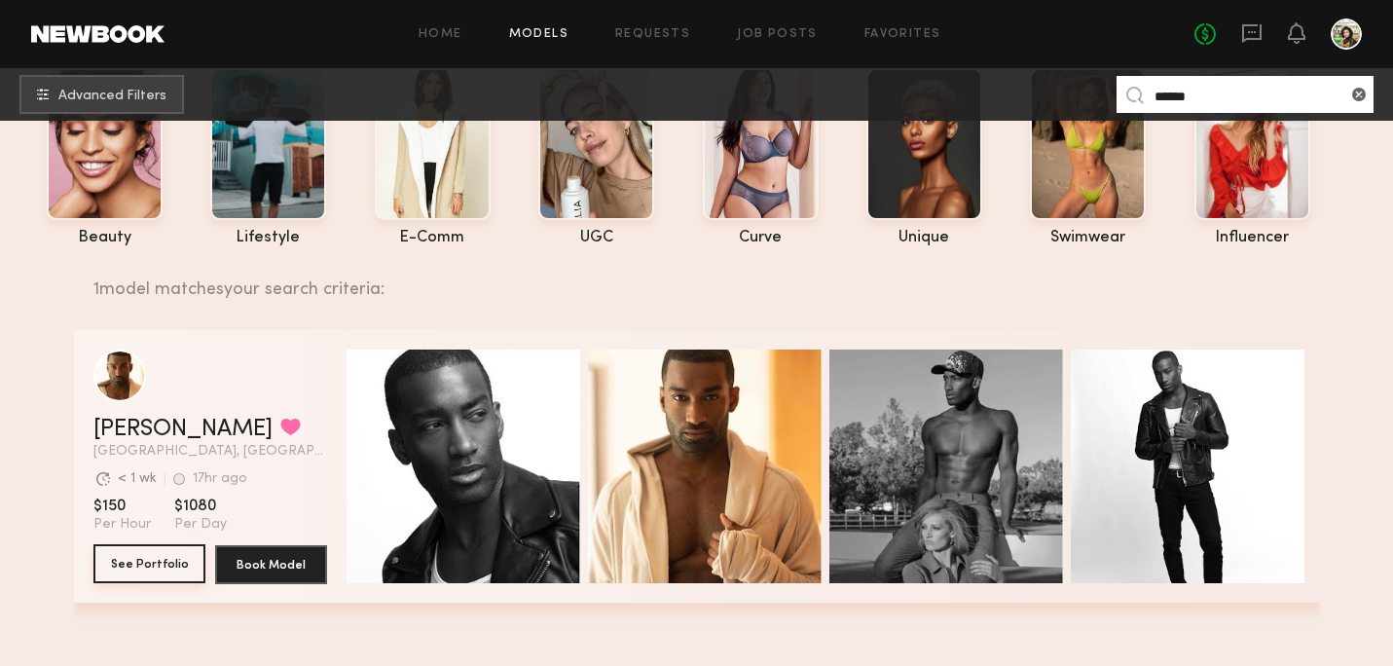
click at [134, 548] on button "See Portfolio" at bounding box center [149, 563] width 112 height 39
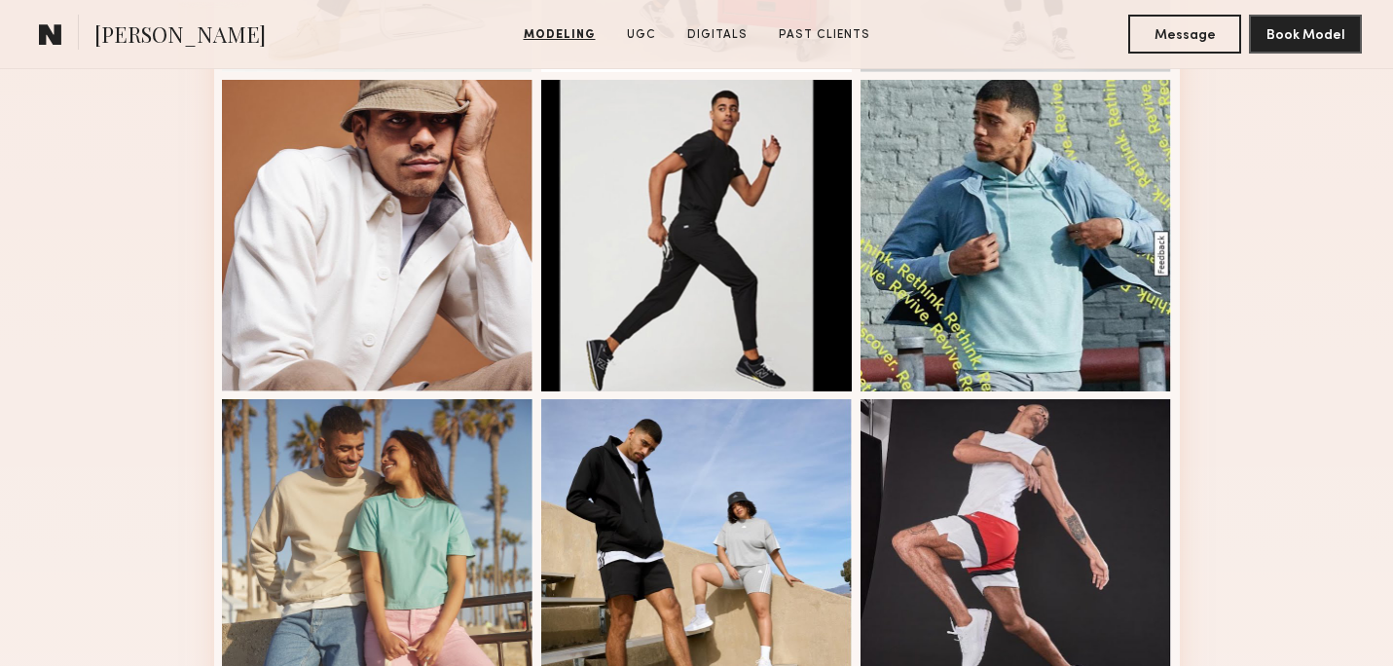
scroll to position [829, 0]
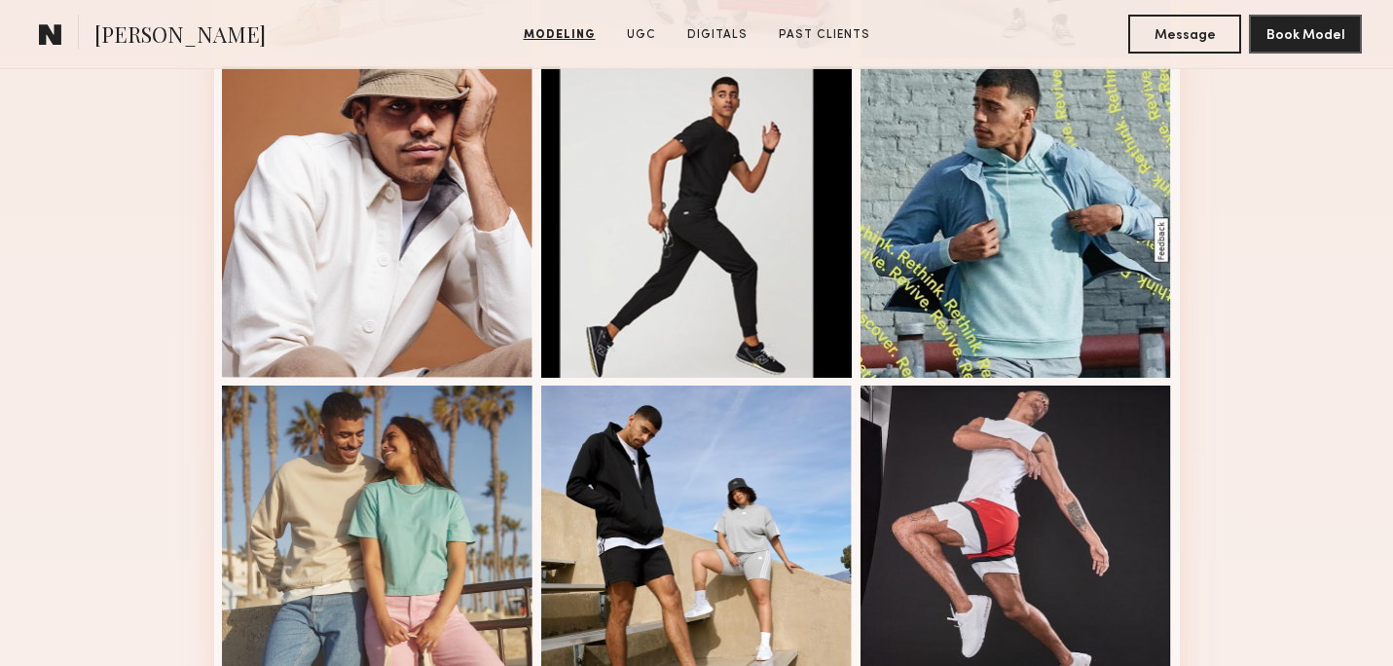
click at [1098, 288] on div at bounding box center [1017, 222] width 312 height 312
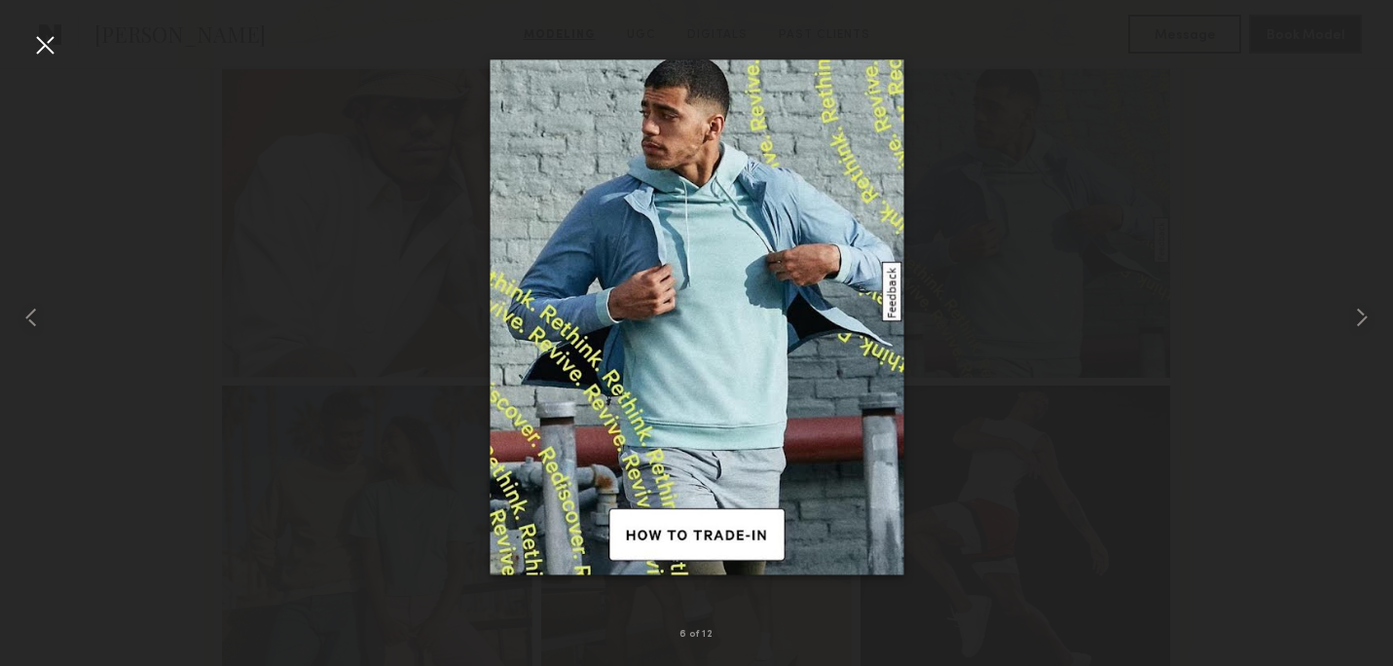
click at [1023, 297] on div at bounding box center [696, 317] width 1393 height 573
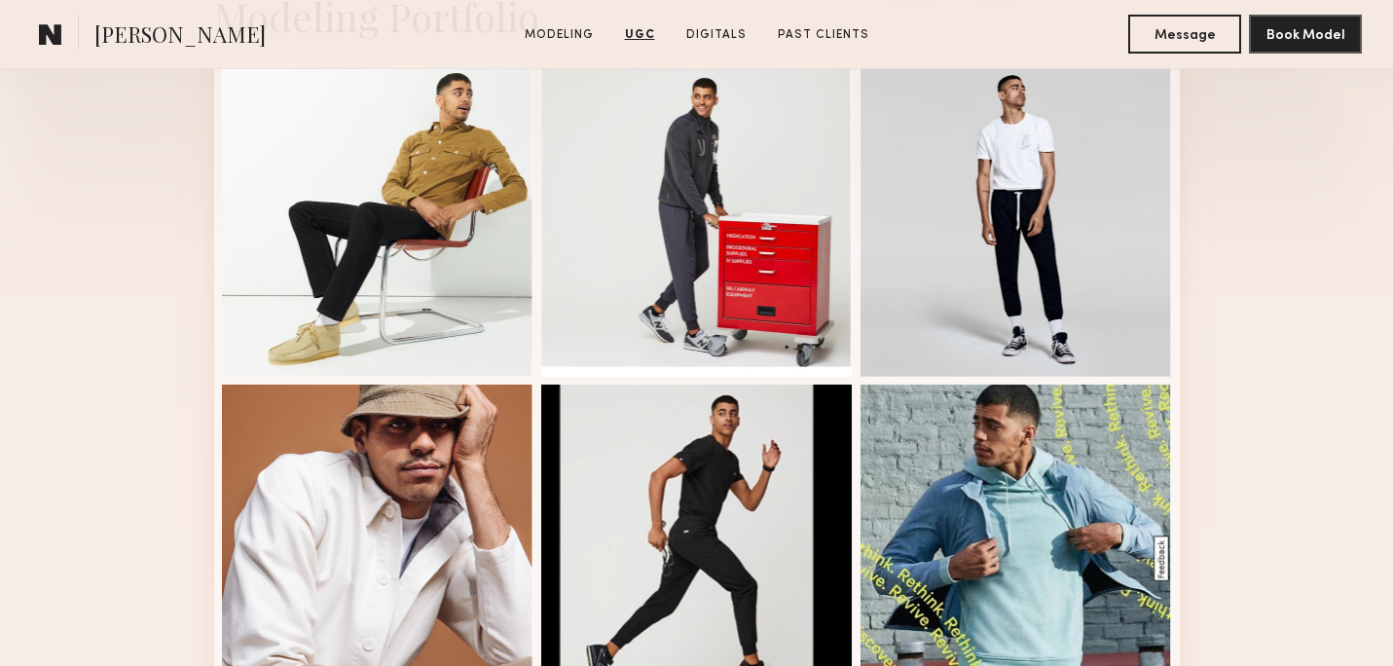
scroll to position [0, 0]
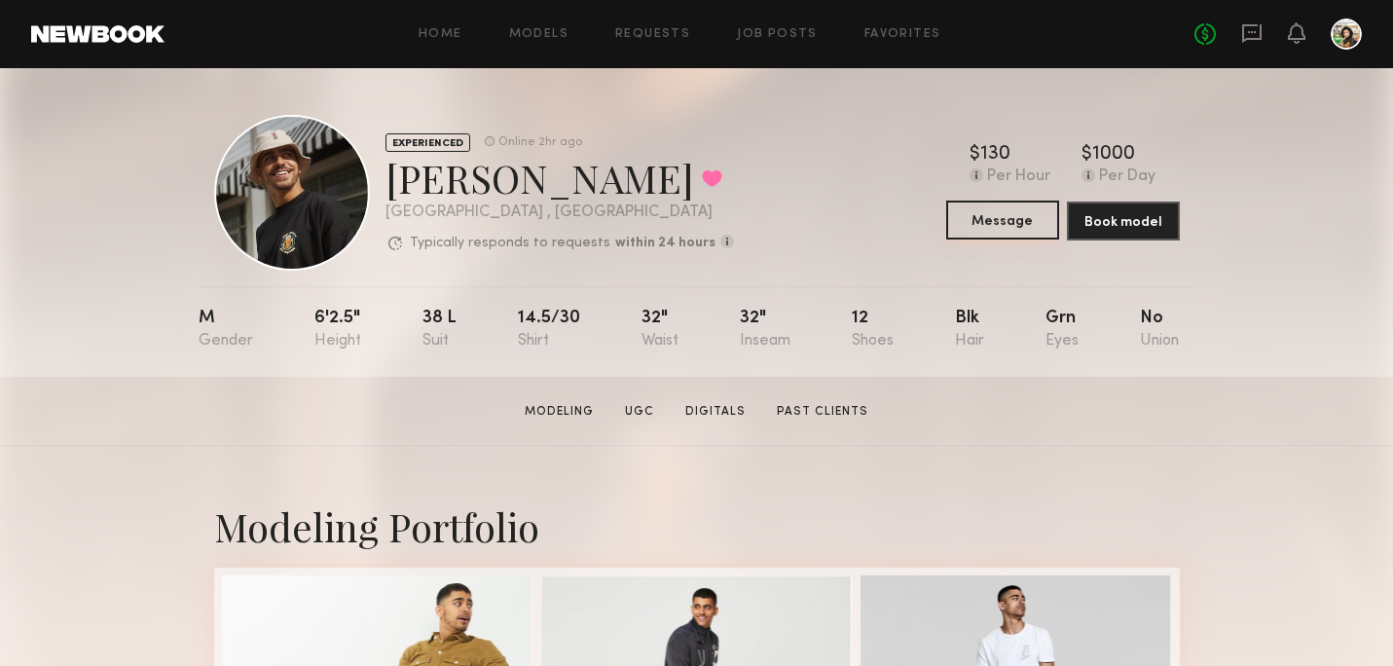
click at [1002, 222] on button "Message" at bounding box center [1002, 220] width 113 height 39
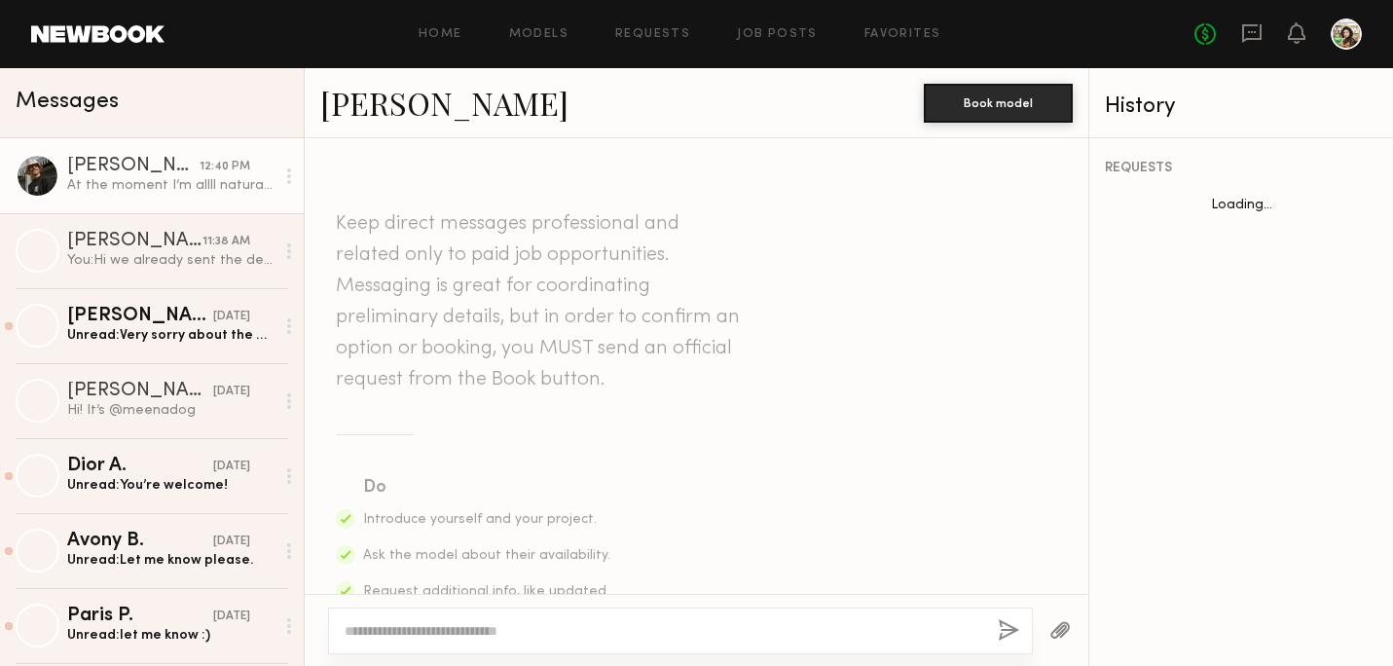
scroll to position [1294, 0]
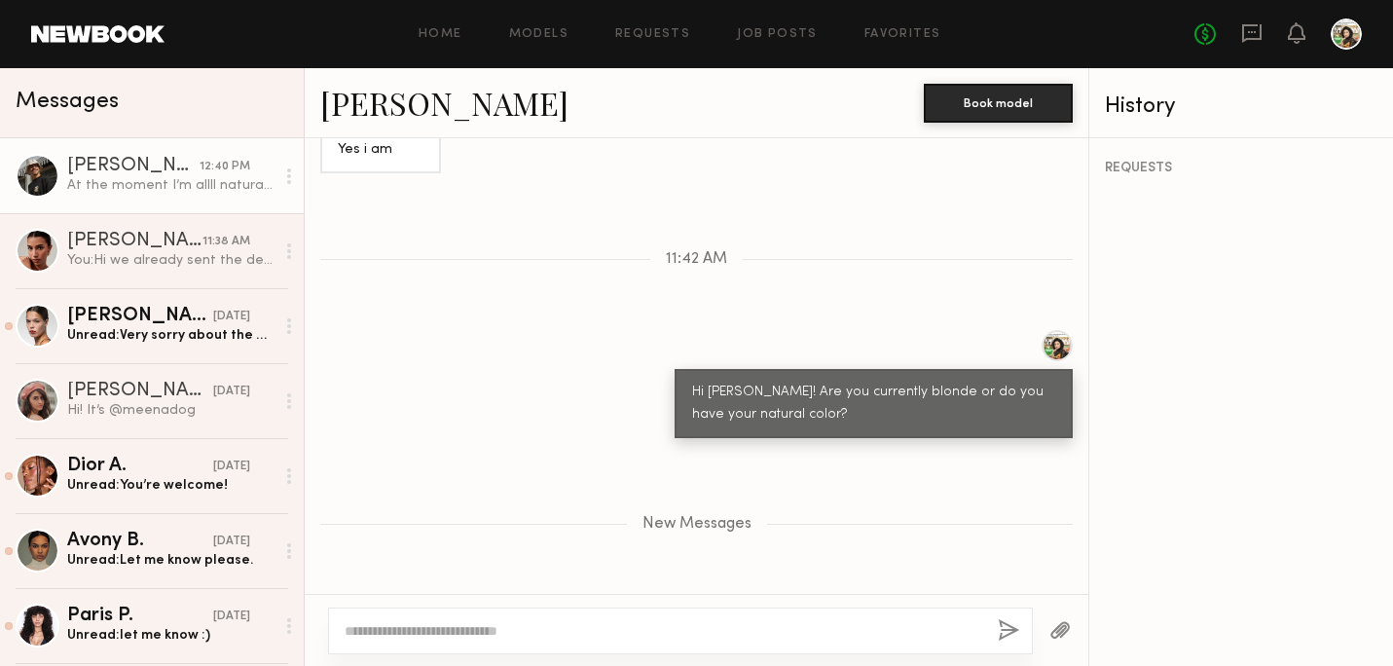
click at [489, 621] on textarea at bounding box center [664, 630] width 638 height 19
type textarea "**********"
click at [1009, 629] on button "button" at bounding box center [1008, 631] width 21 height 24
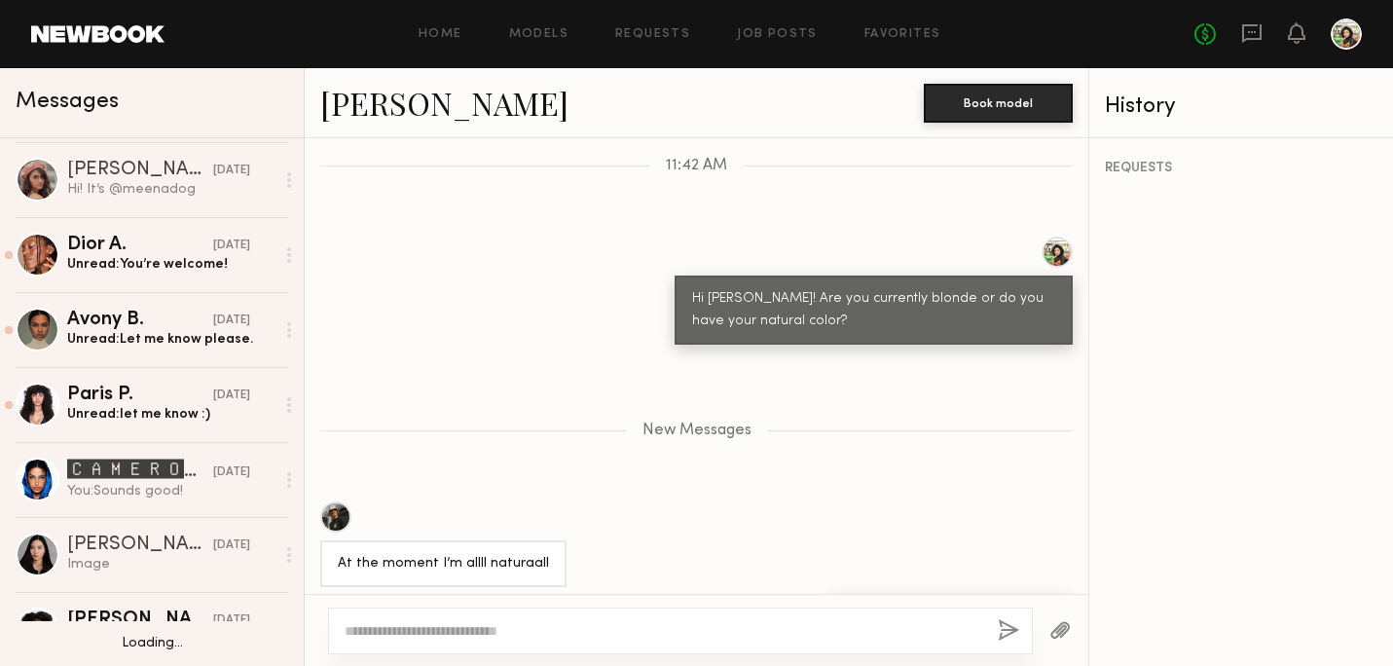
scroll to position [267, 0]
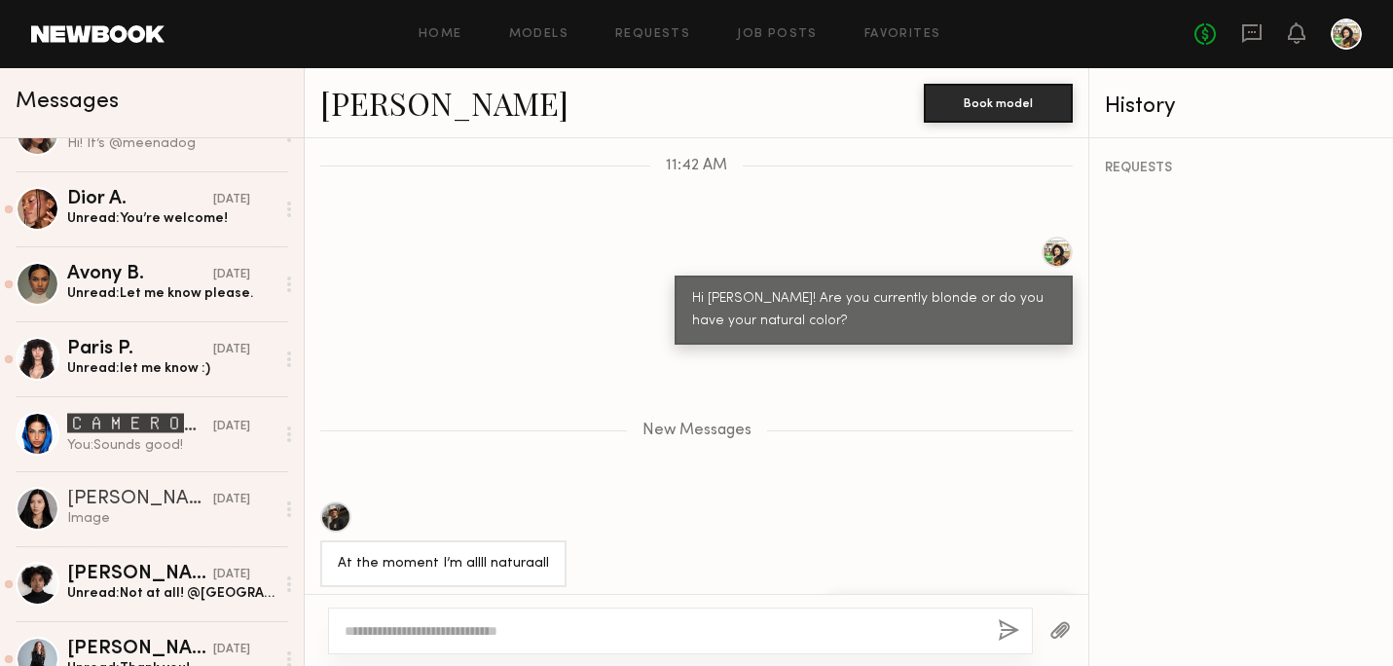
click at [112, 427] on div "🅲🅰🅼🅴🆁🅾🅽 🆂." at bounding box center [140, 424] width 146 height 23
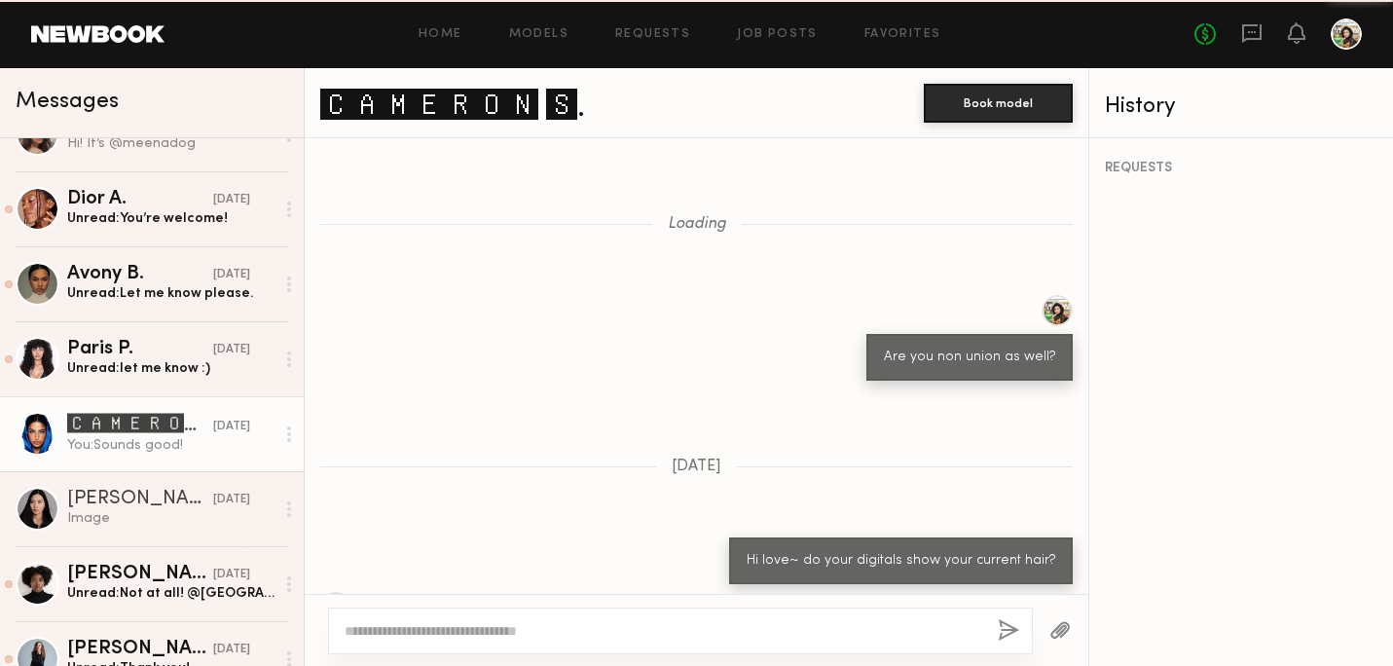
scroll to position [1556, 0]
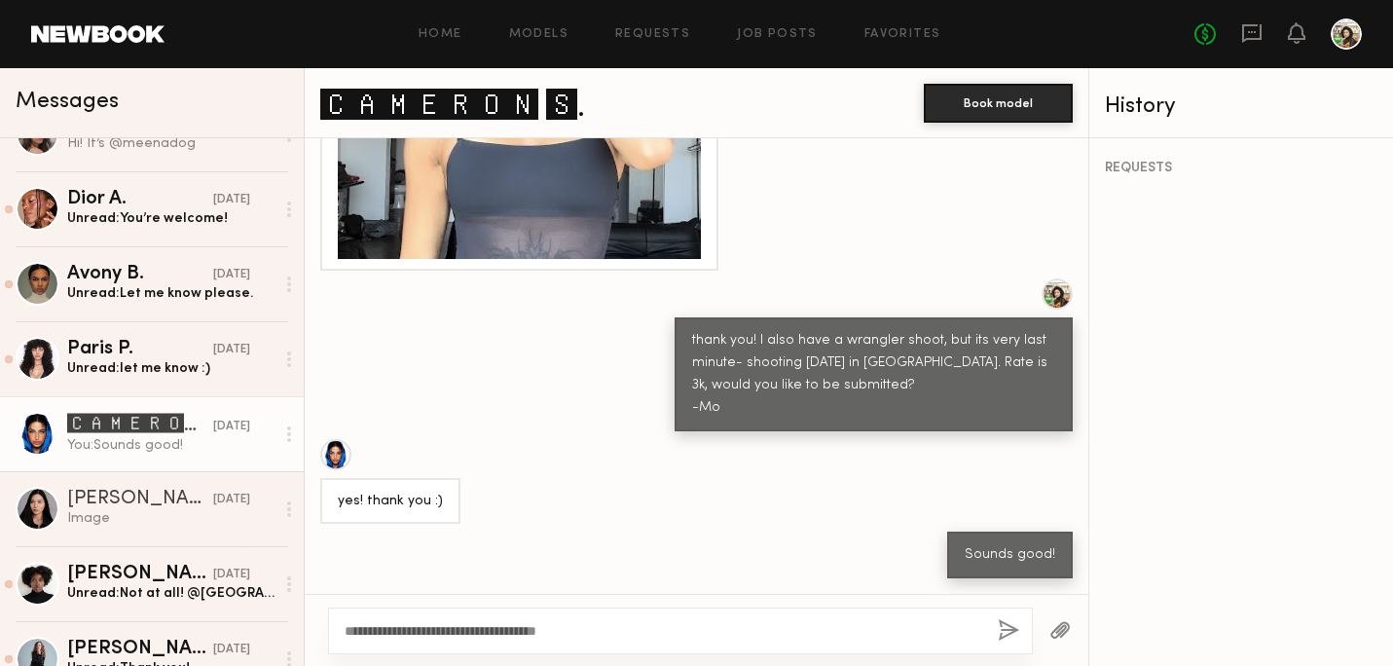
click at [412, 631] on textarea "**********" at bounding box center [664, 630] width 638 height 19
type textarea "**********"
click at [1010, 624] on button "button" at bounding box center [1008, 631] width 21 height 24
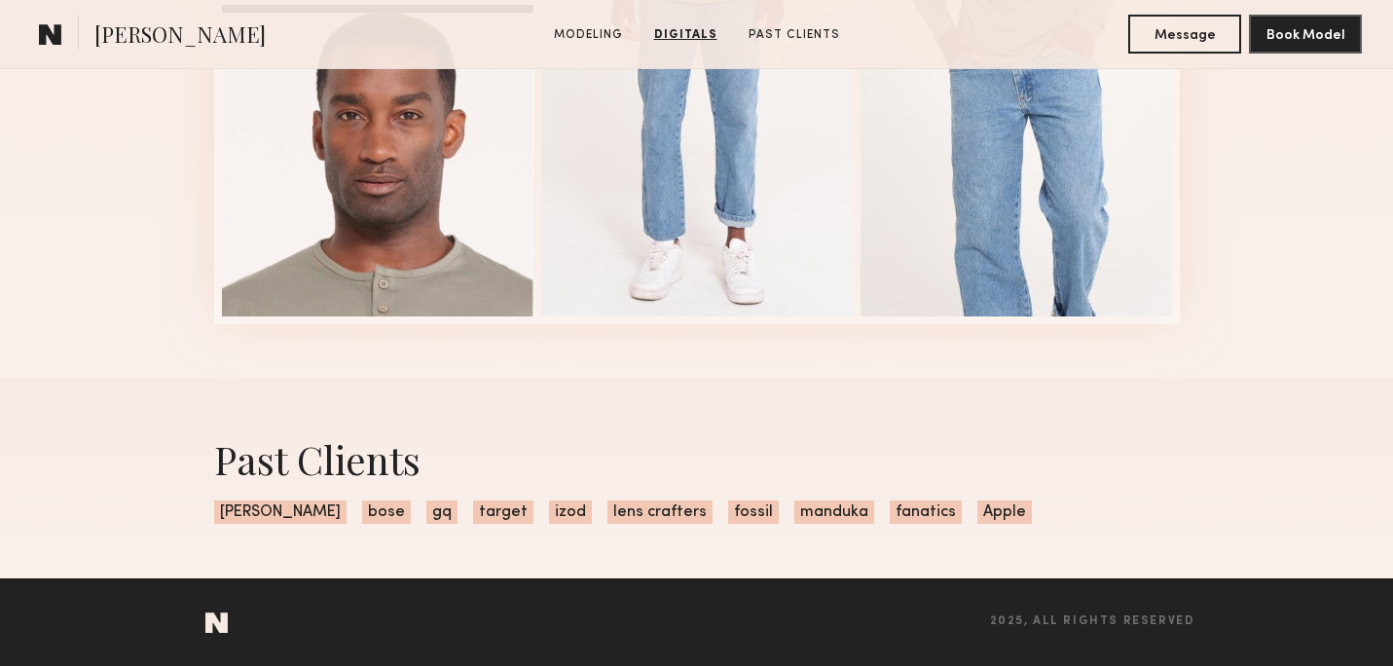
scroll to position [2145, 0]
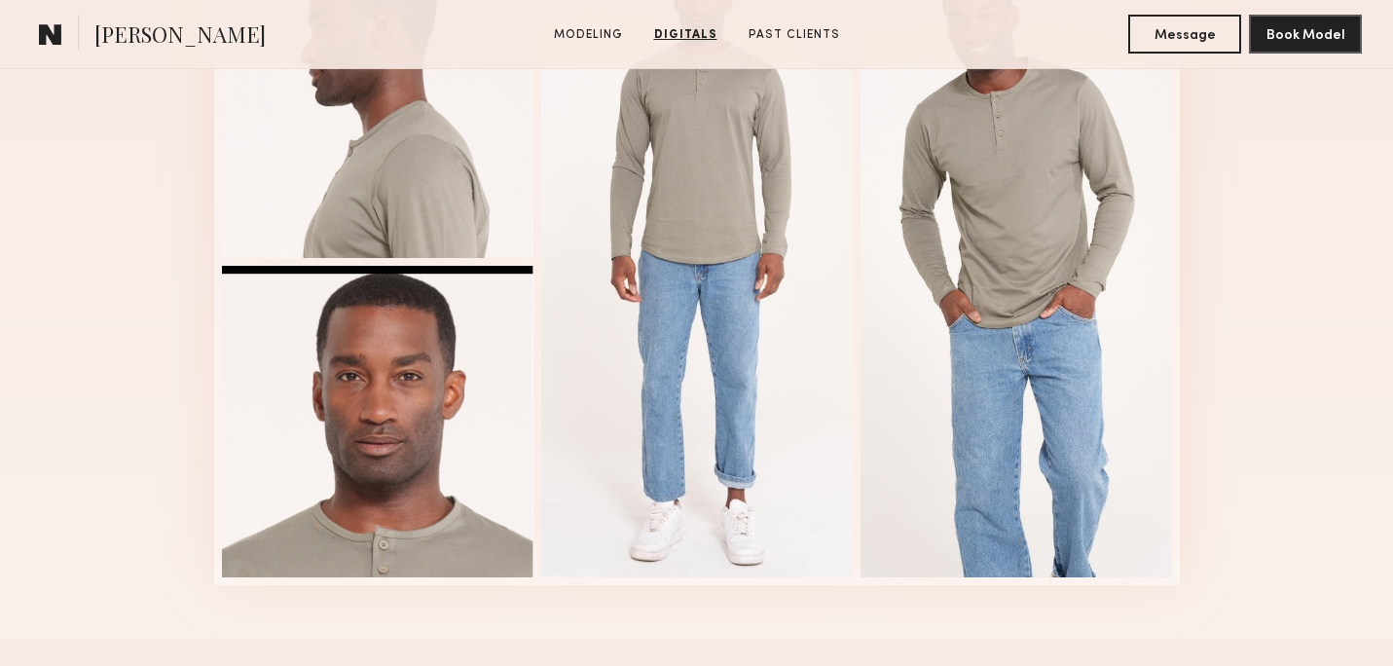
click at [1090, 370] on div at bounding box center [1017, 261] width 312 height 631
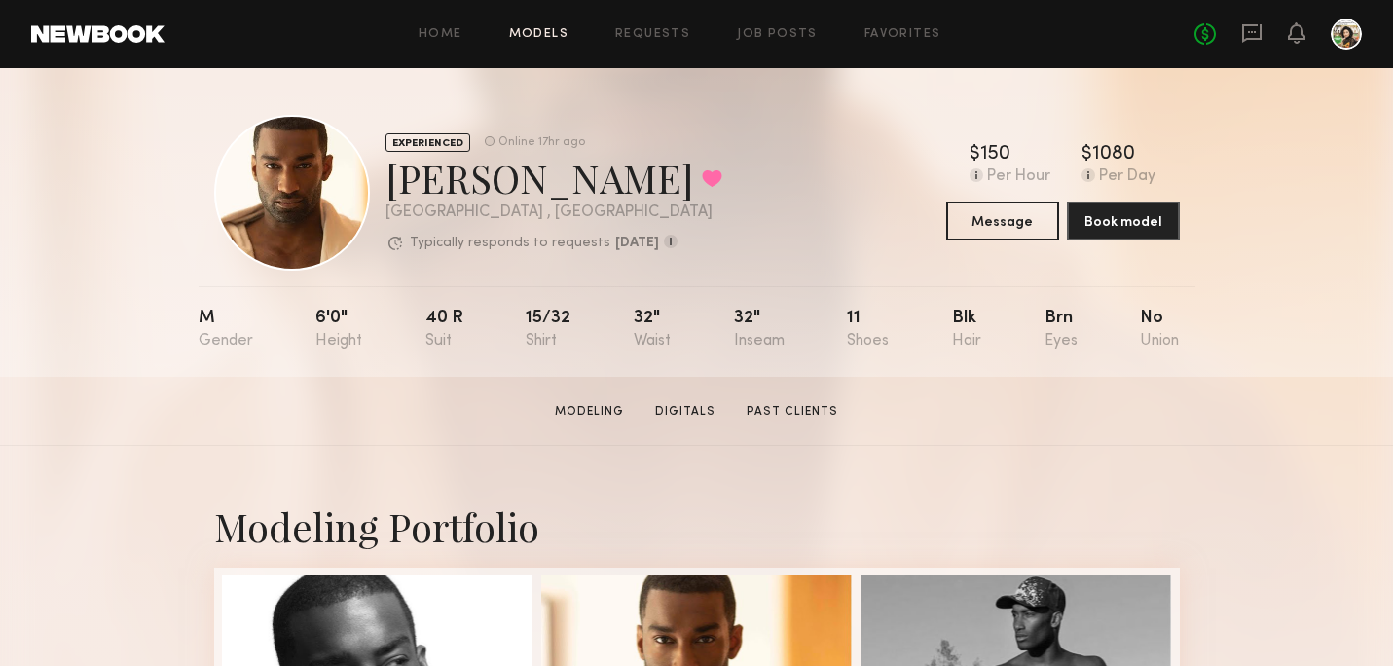
click at [521, 36] on link "Models" at bounding box center [538, 34] width 59 height 13
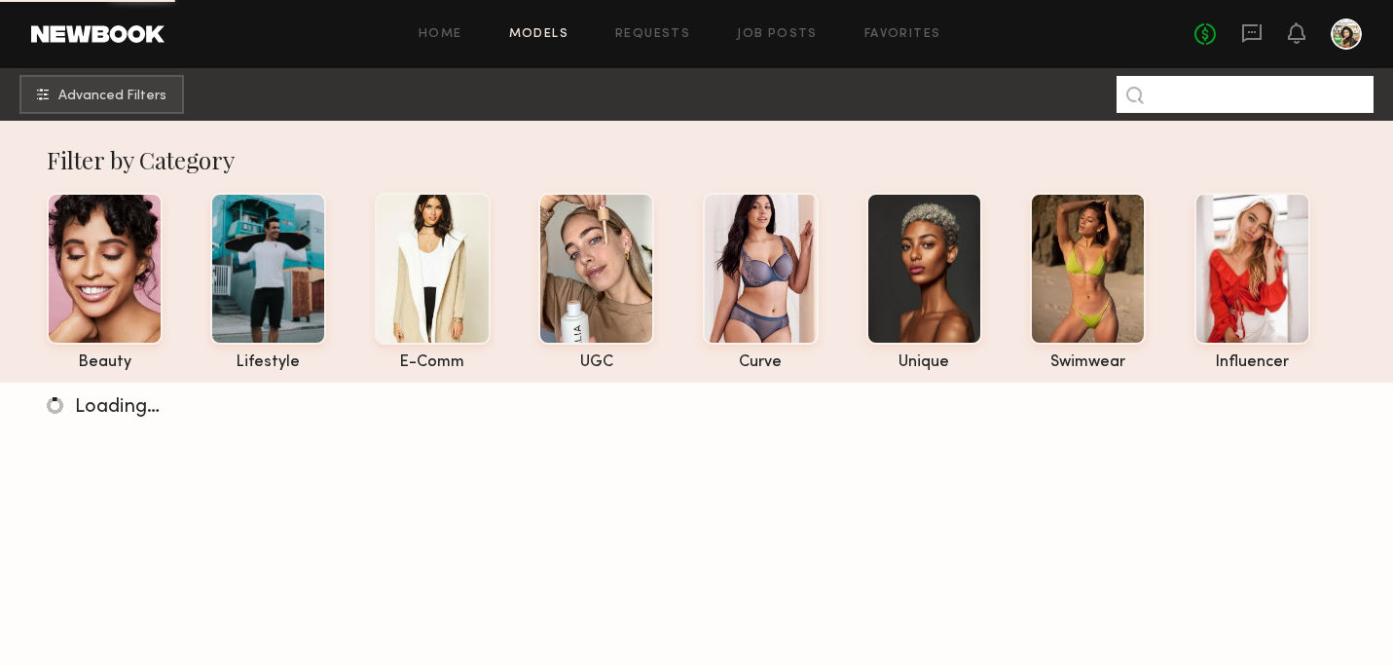
click at [1226, 100] on input at bounding box center [1245, 94] width 257 height 37
type input "*"
type input "*****"
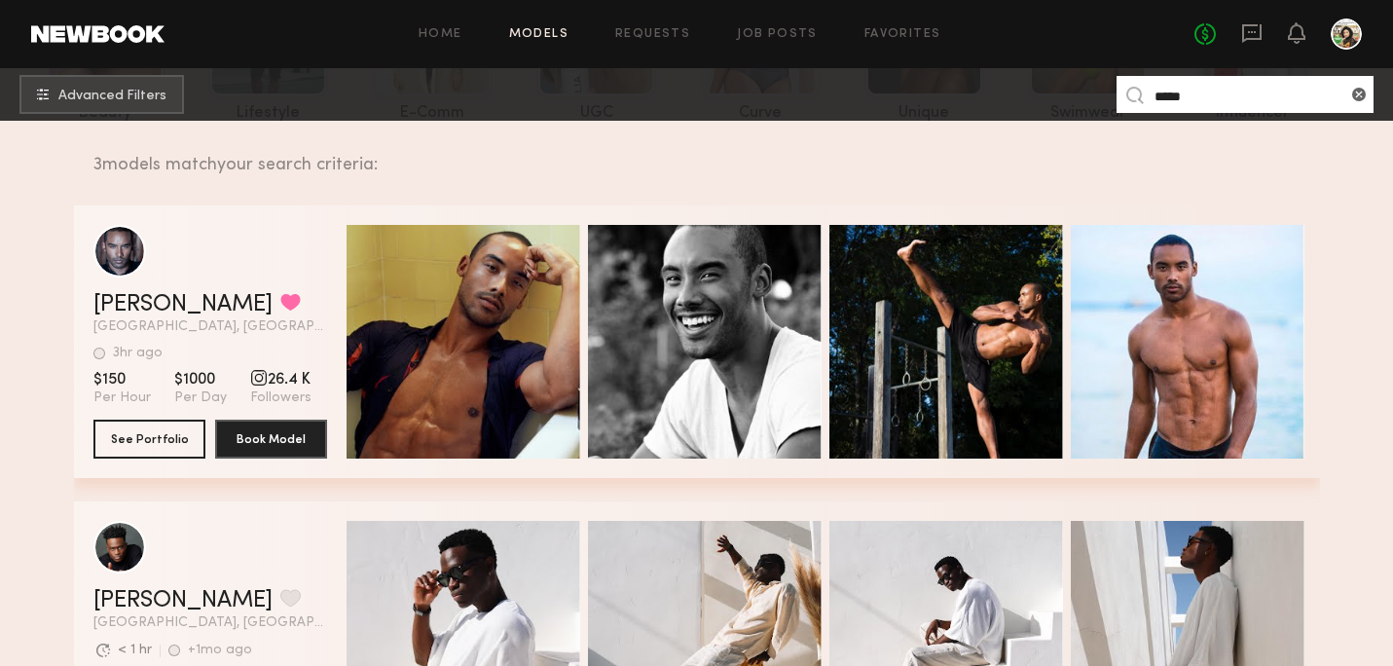
scroll to position [332, 0]
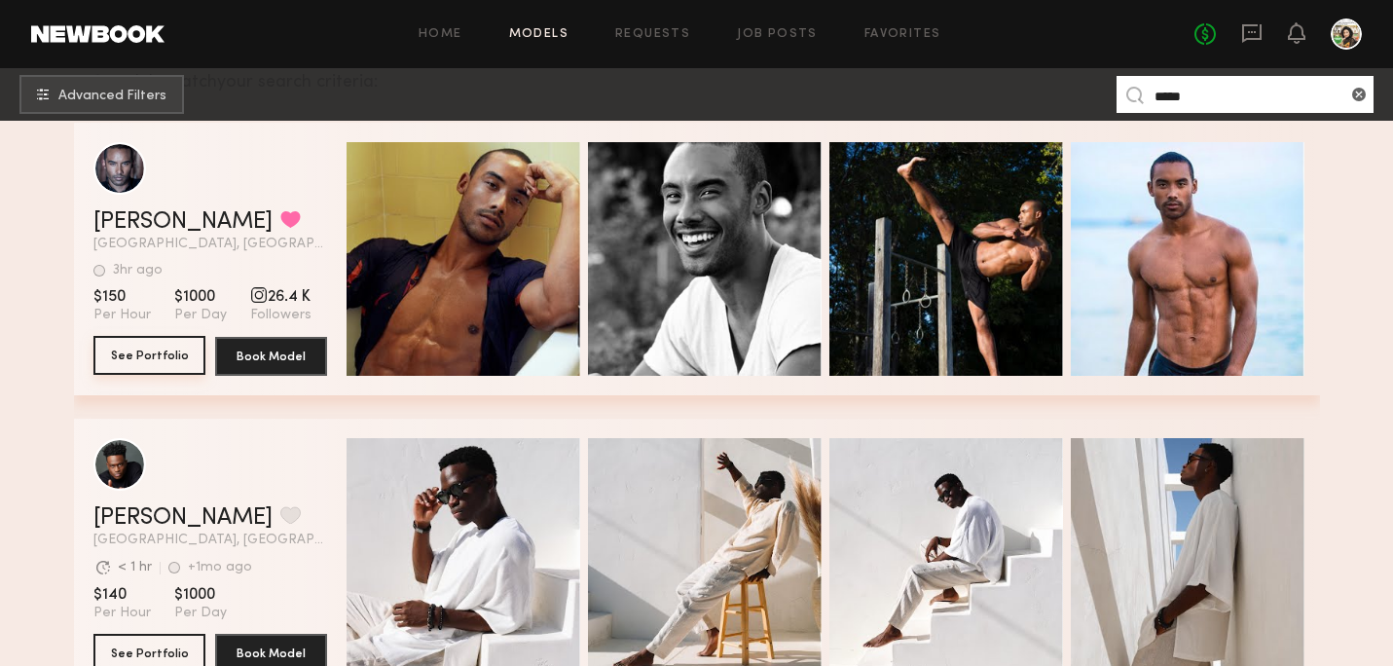
click at [139, 371] on button "See Portfolio" at bounding box center [149, 355] width 112 height 39
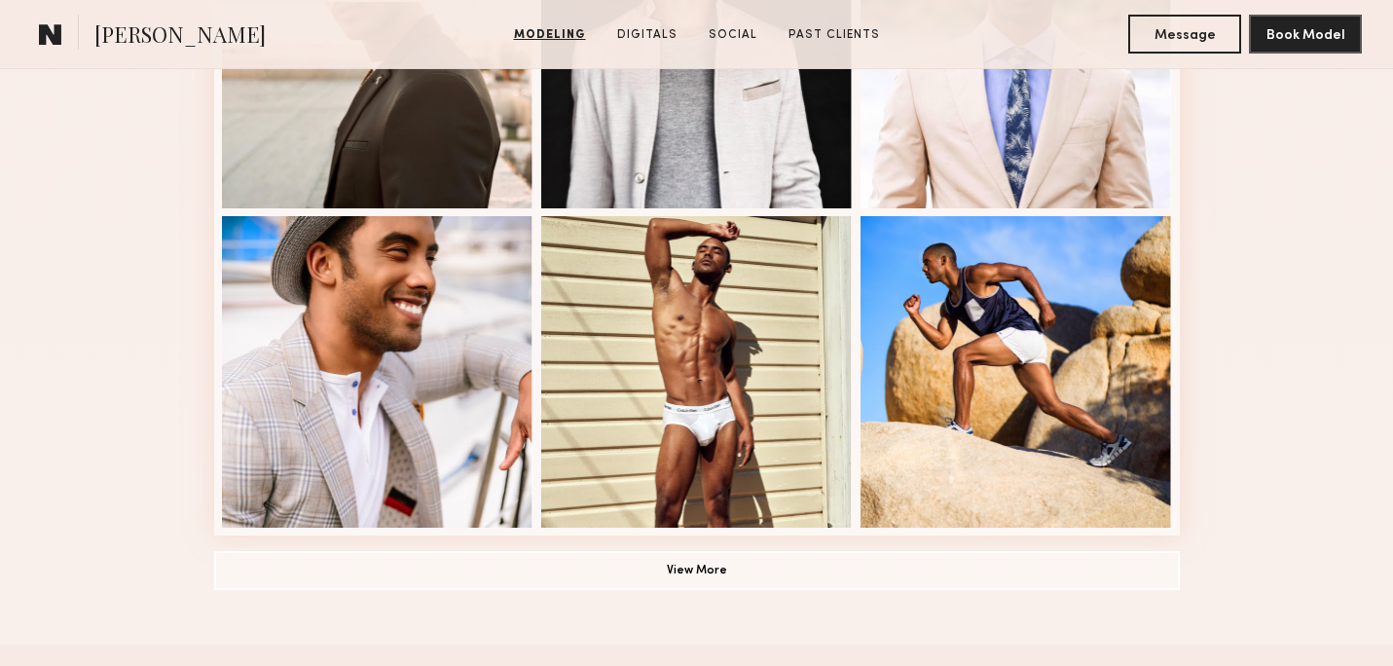
scroll to position [1373, 0]
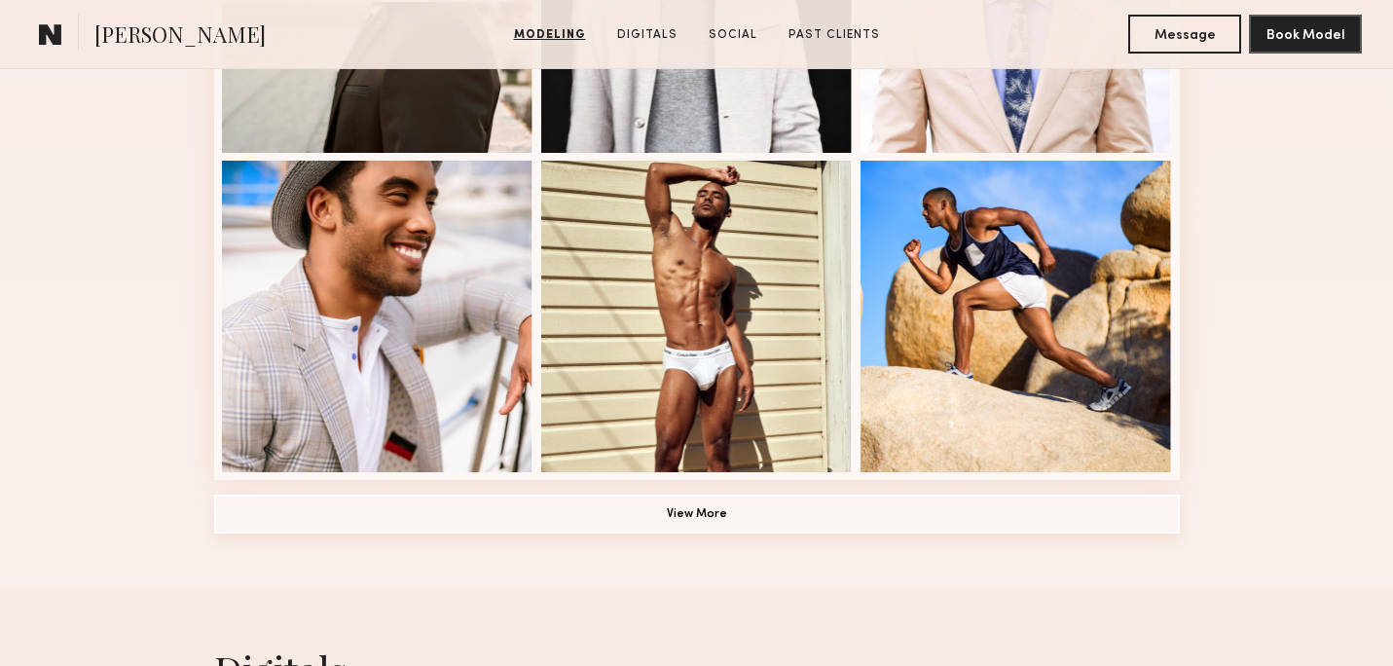
click at [682, 531] on button "View More" at bounding box center [697, 514] width 966 height 39
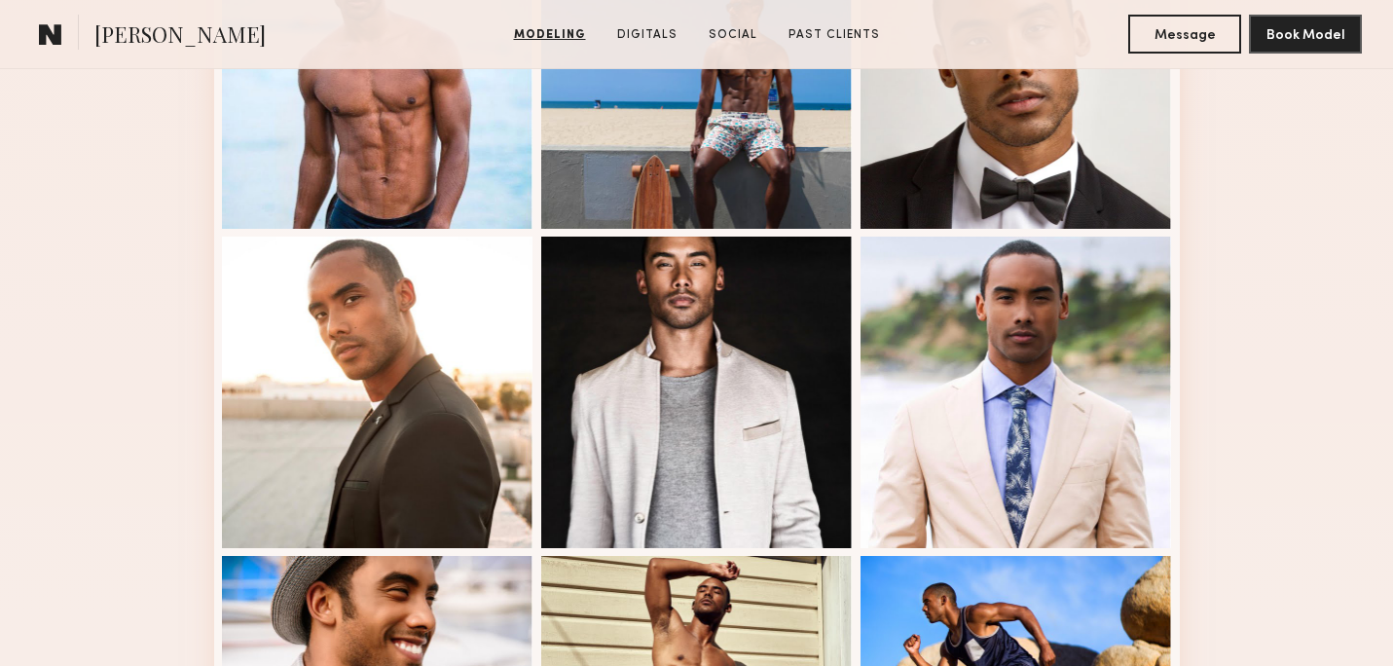
scroll to position [828, 0]
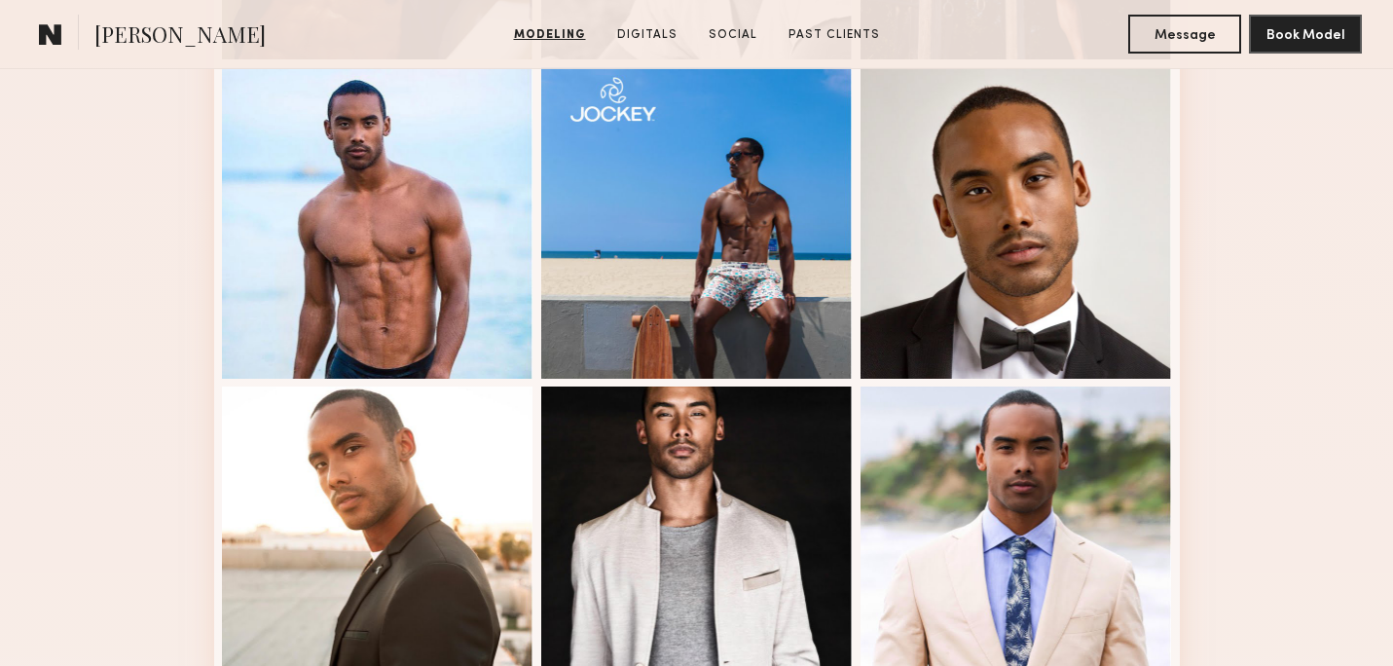
click at [679, 310] on div at bounding box center [697, 223] width 312 height 312
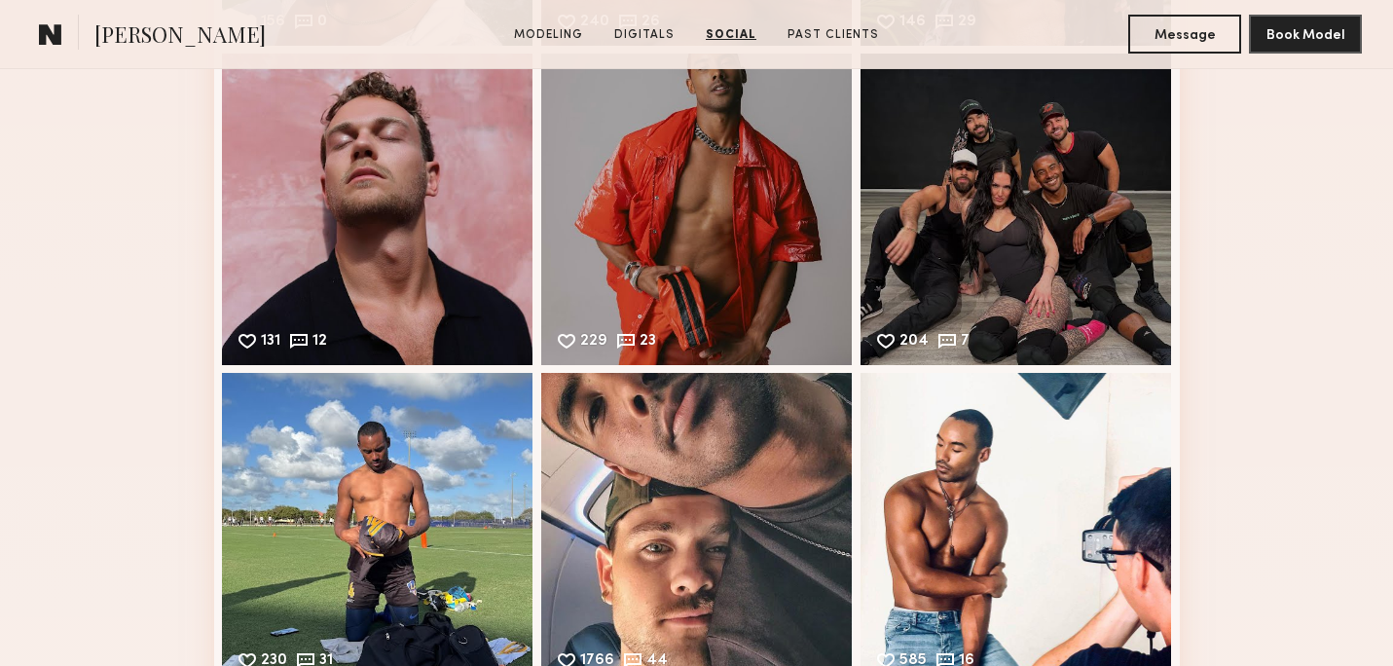
scroll to position [4416, 0]
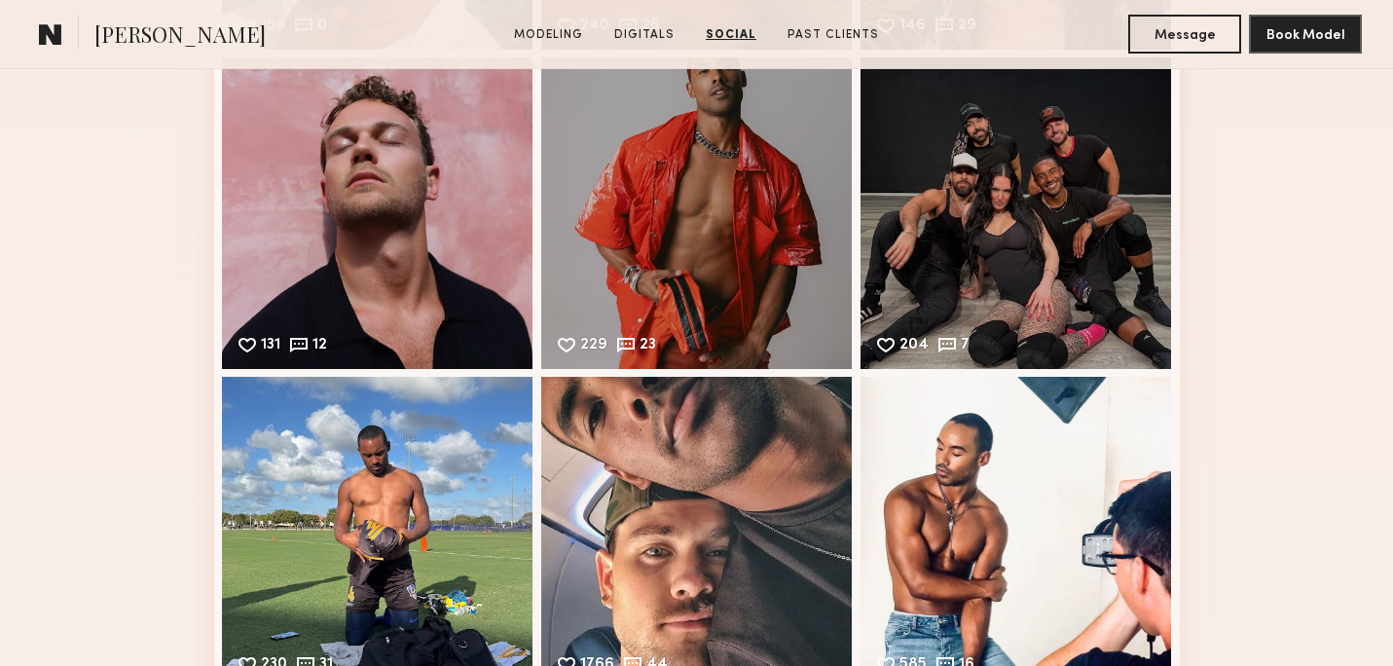
click at [687, 512] on div "1766 44 Likes & comments displayed to show model’s engagement" at bounding box center [697, 533] width 312 height 312
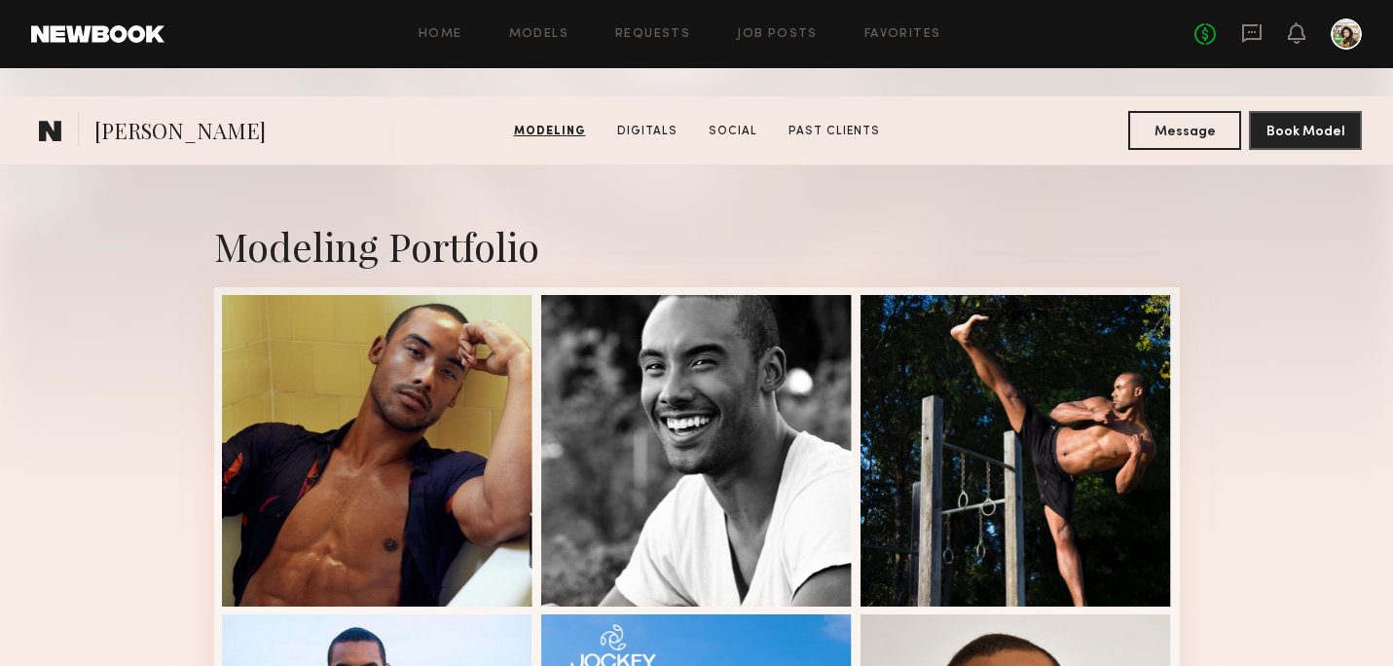
scroll to position [0, 0]
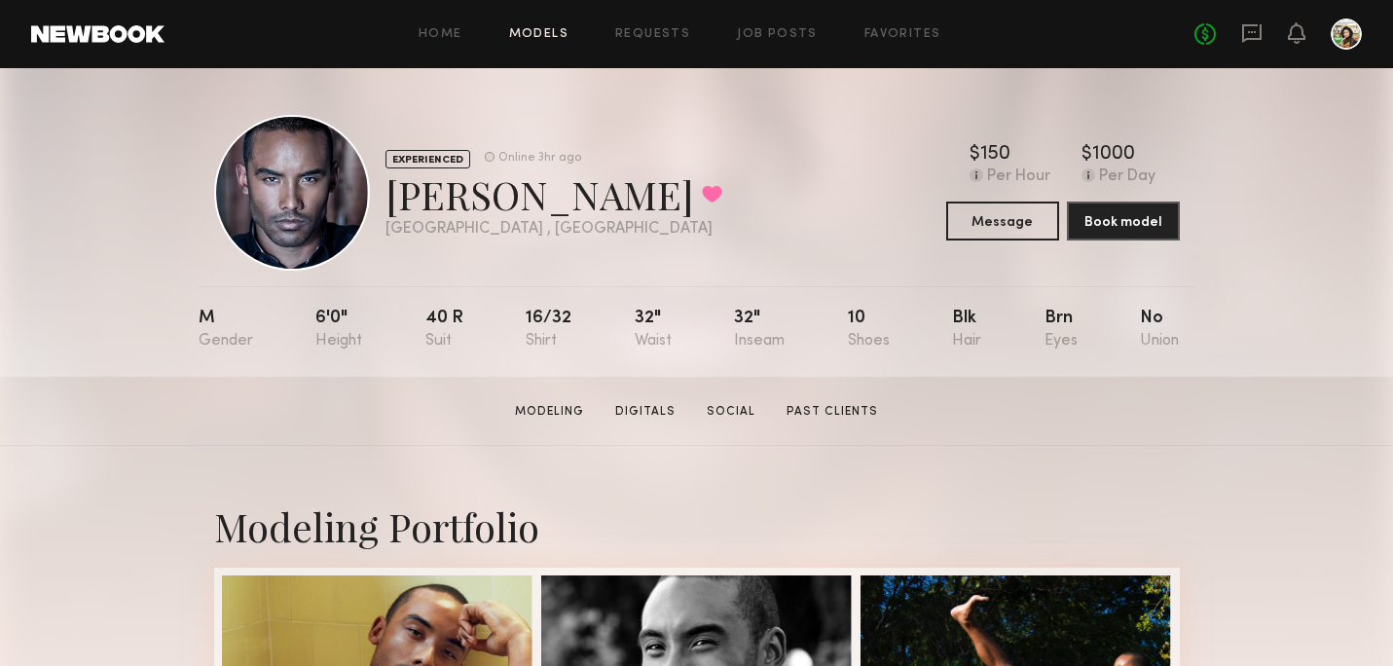
click at [523, 28] on link "Models" at bounding box center [538, 34] width 59 height 13
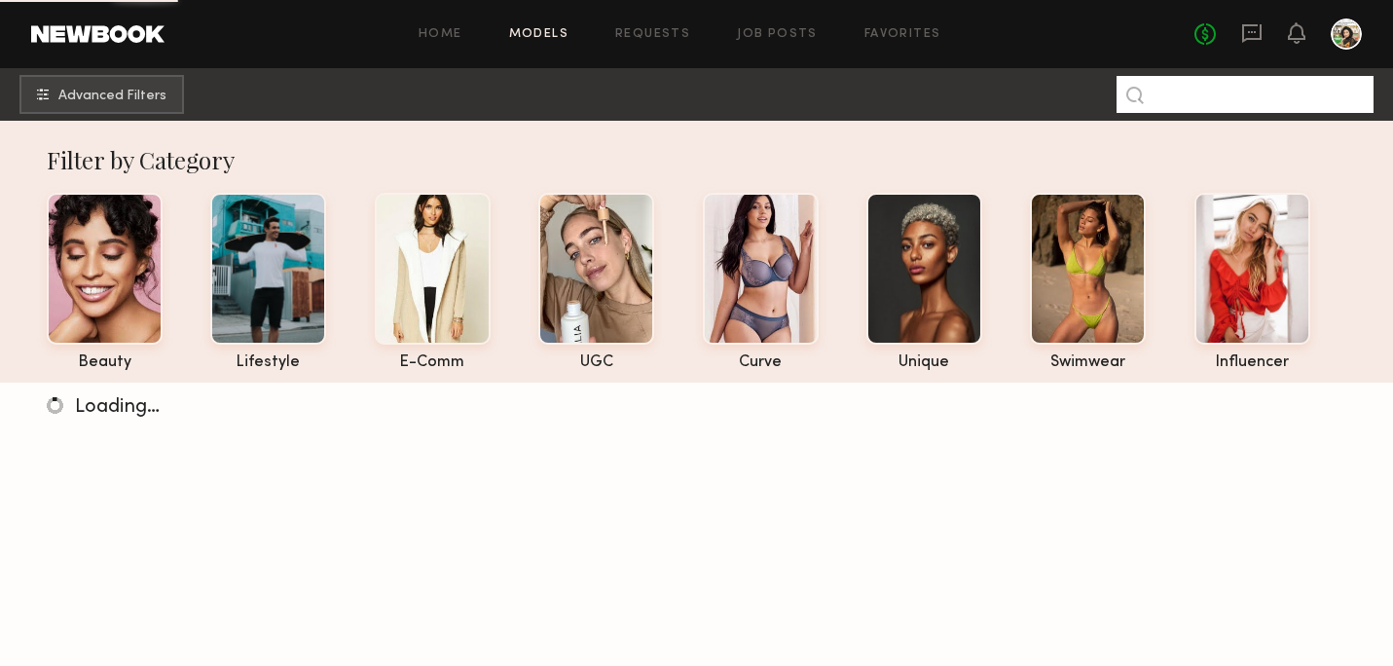
click at [1262, 98] on input at bounding box center [1245, 94] width 257 height 37
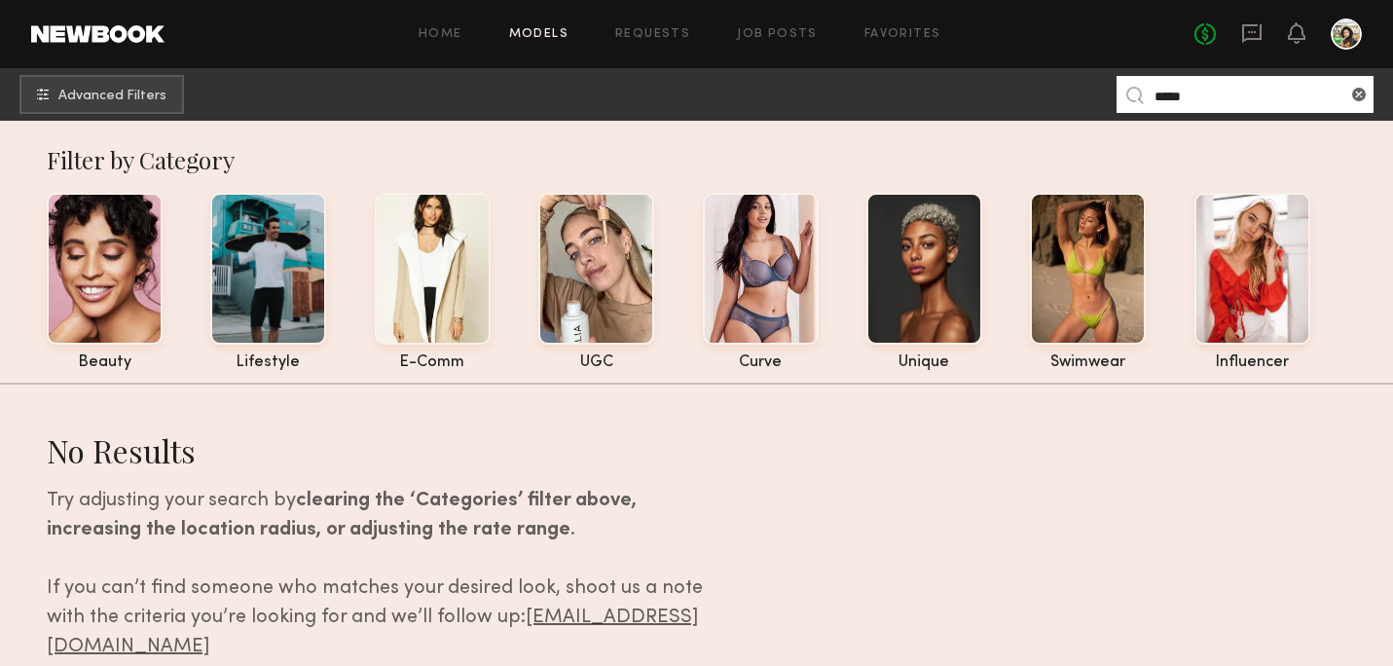
scroll to position [21, 0]
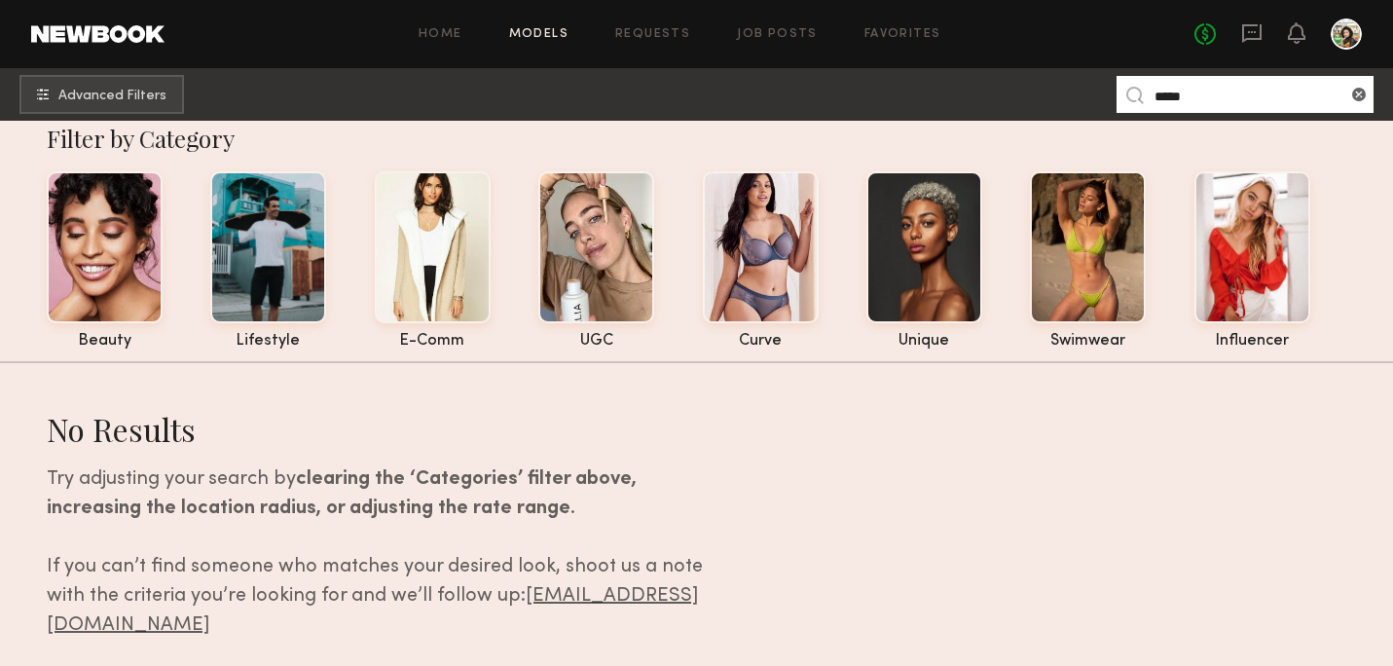
type input "*****"
